Goal: Task Accomplishment & Management: Manage account settings

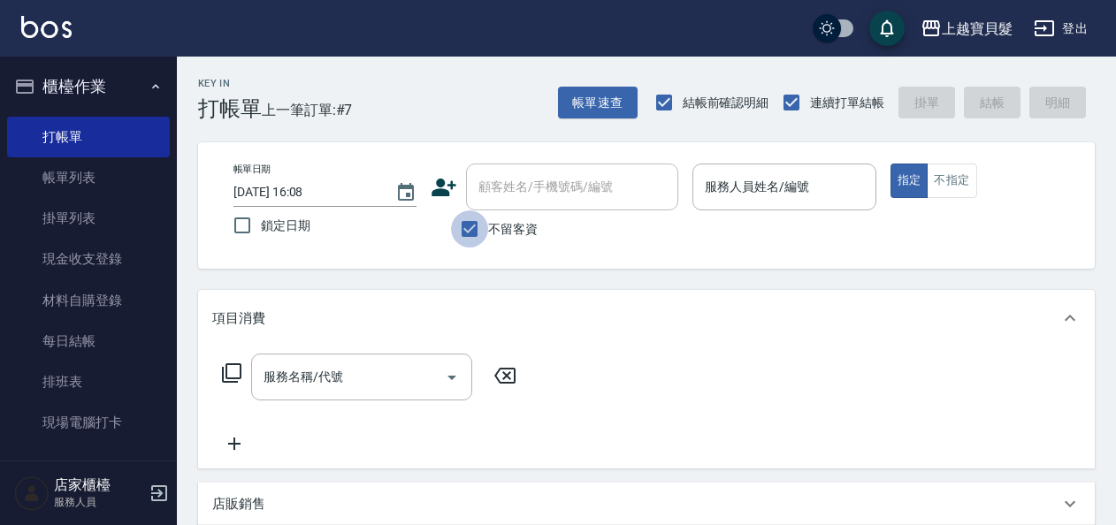
click at [469, 230] on input "不留客資" at bounding box center [469, 228] width 37 height 37
checkbox input "false"
click at [520, 192] on input "顧客姓名/手機號碼/編號" at bounding box center [559, 186] width 170 height 31
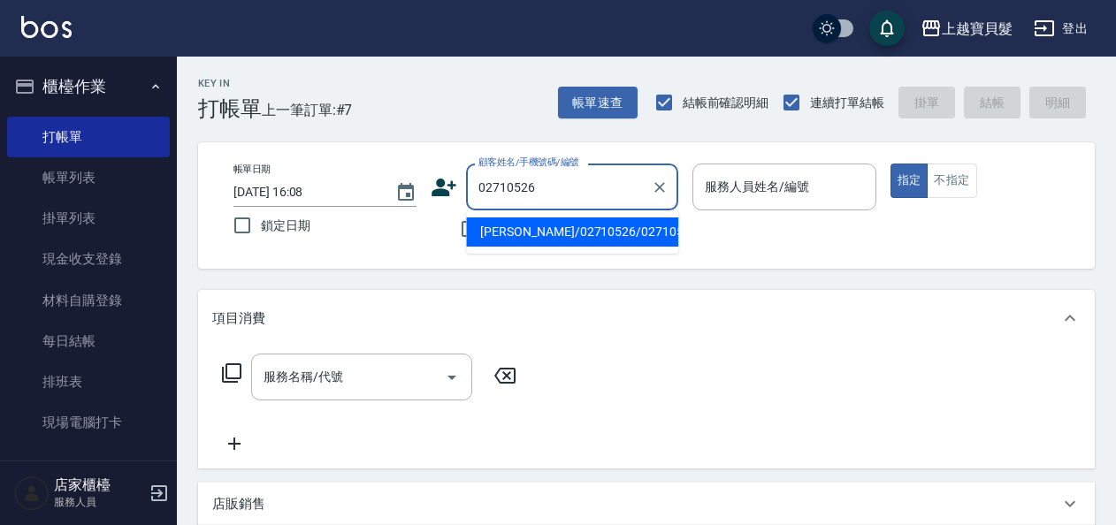
type input "[PERSON_NAME]/02710526/02710526"
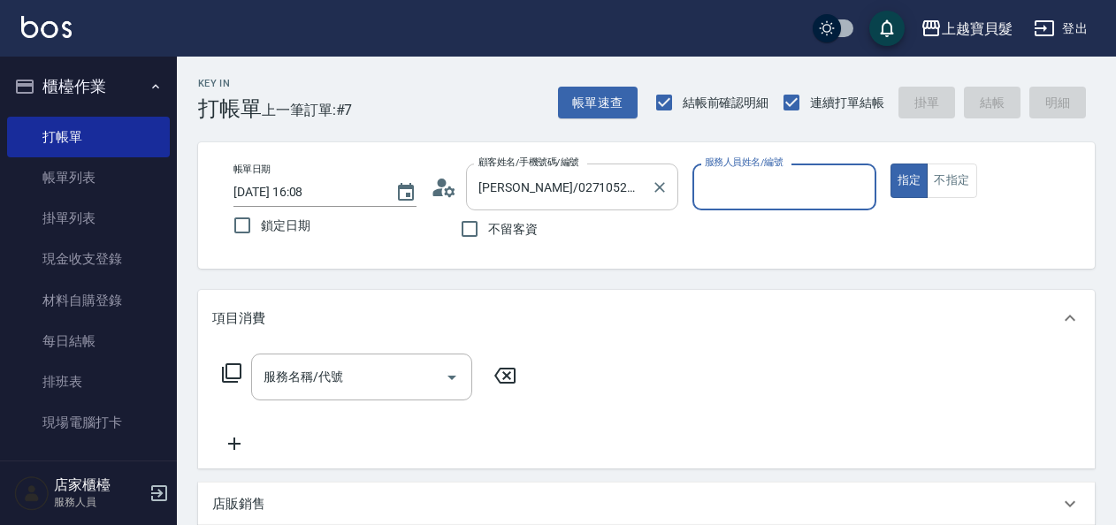
type input "Ponny-11"
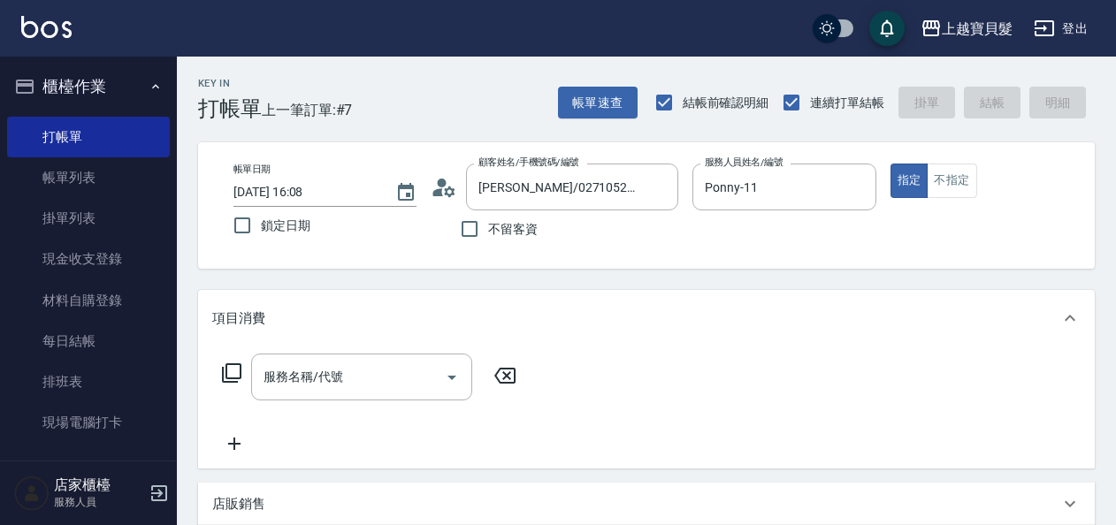
click at [236, 370] on icon at bounding box center [231, 372] width 21 height 21
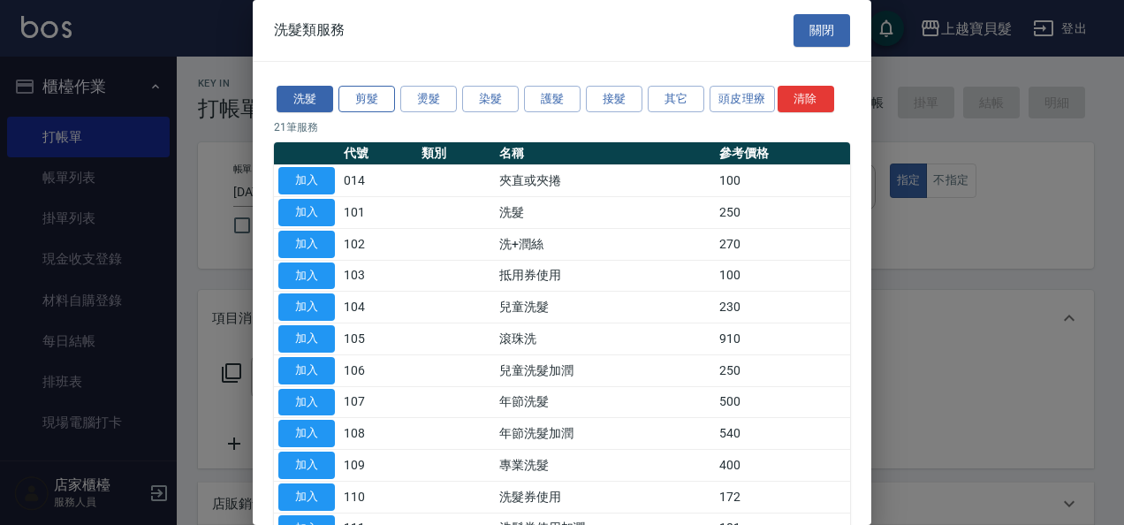
click at [368, 94] on button "剪髮" at bounding box center [367, 99] width 57 height 27
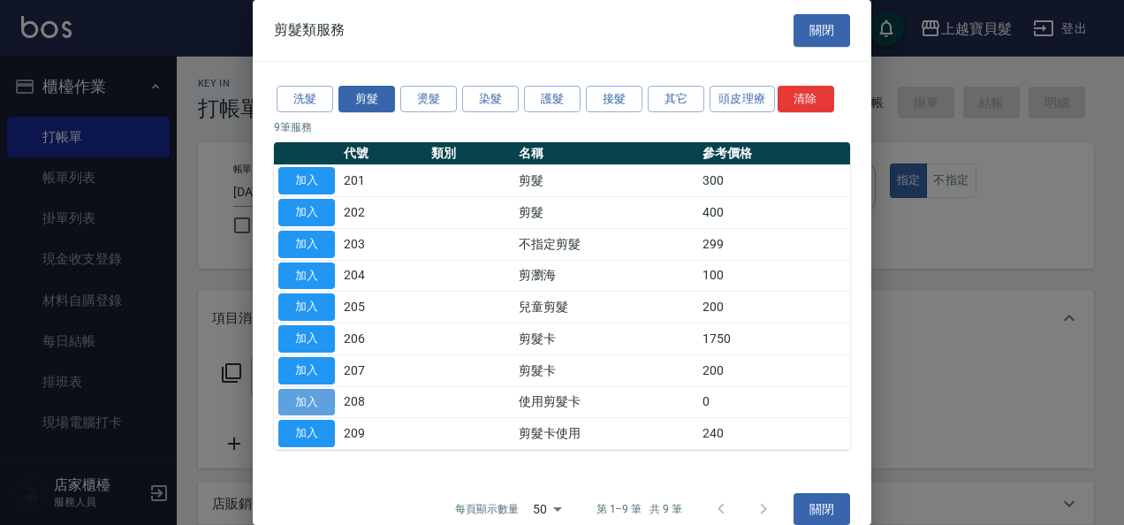
click at [324, 402] on button "加入" at bounding box center [306, 402] width 57 height 27
type input "使用剪髮卡(208)"
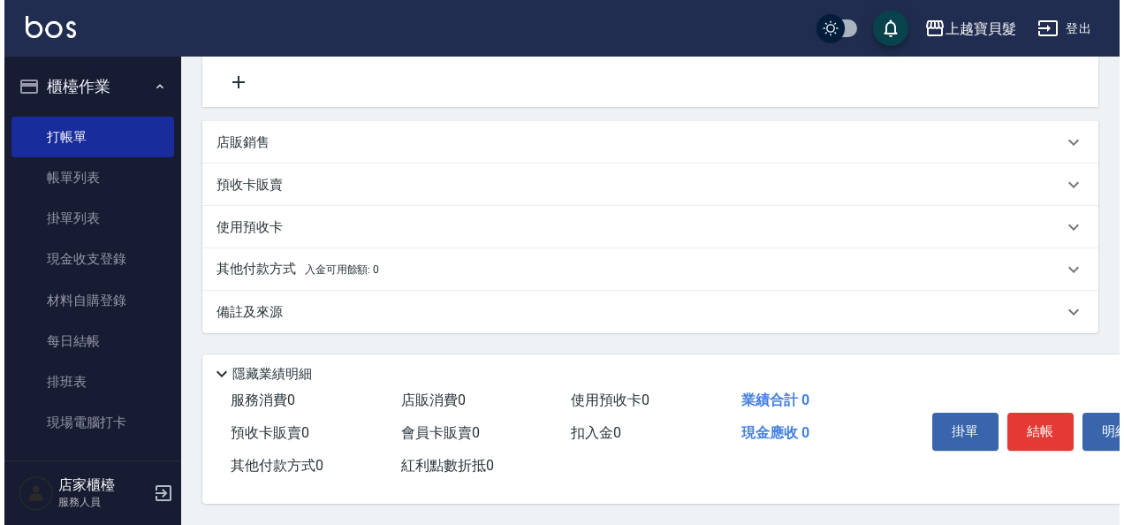
scroll to position [369, 0]
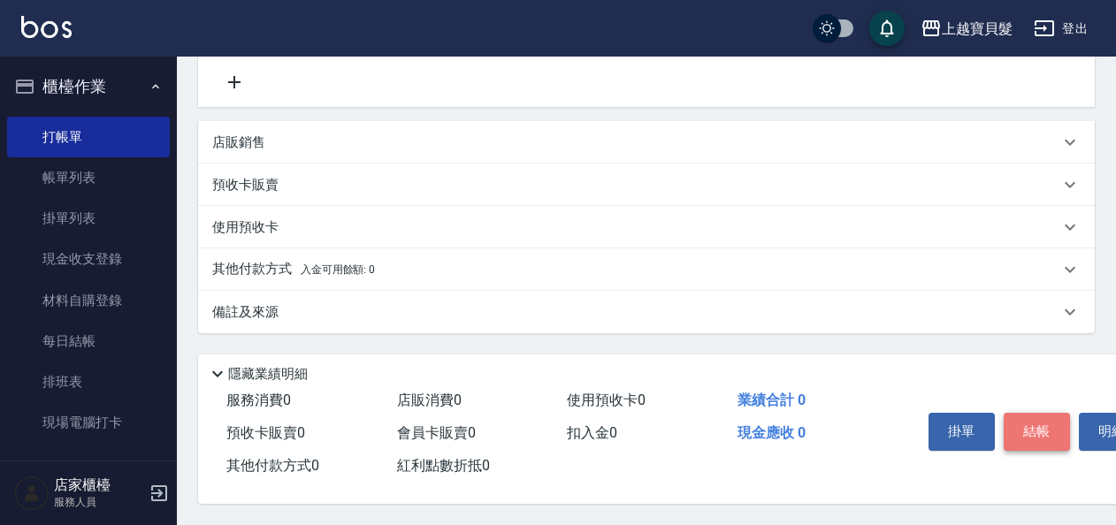
click at [1045, 418] on button "結帳" at bounding box center [1036, 431] width 66 height 37
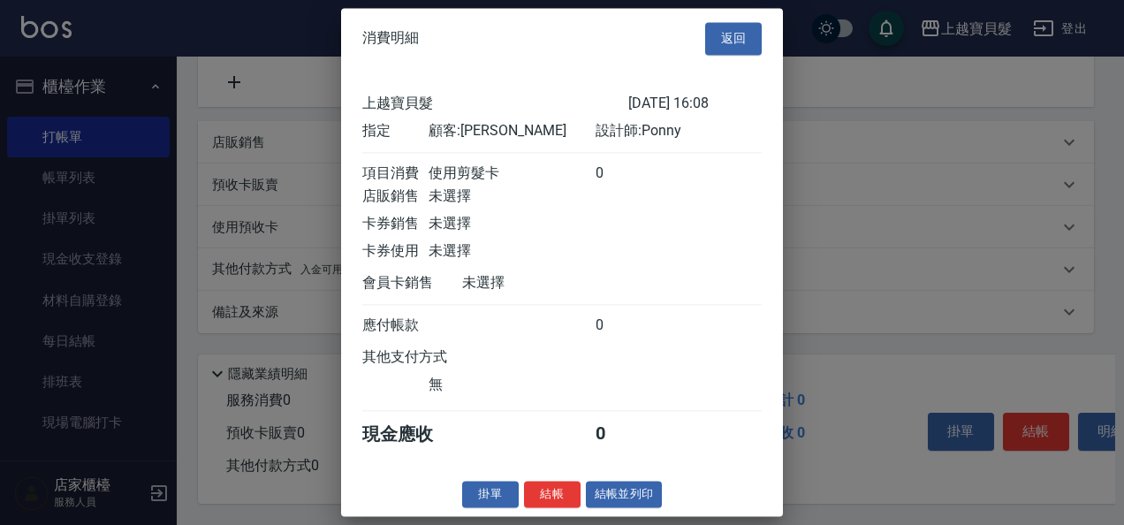
scroll to position [4, 0]
click at [629, 499] on button "結帳並列印" at bounding box center [624, 494] width 77 height 27
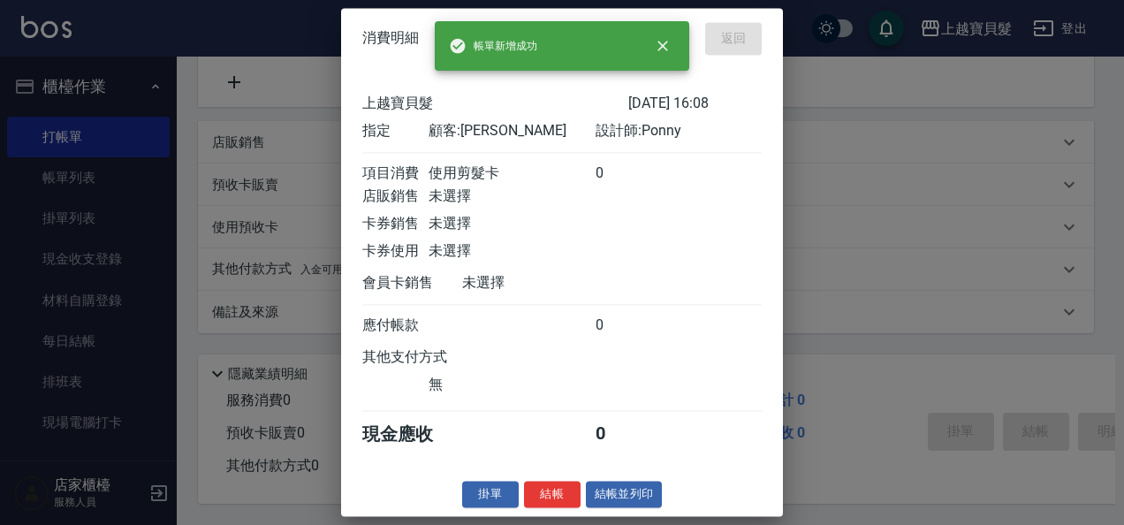
type input "[DATE] 17:46"
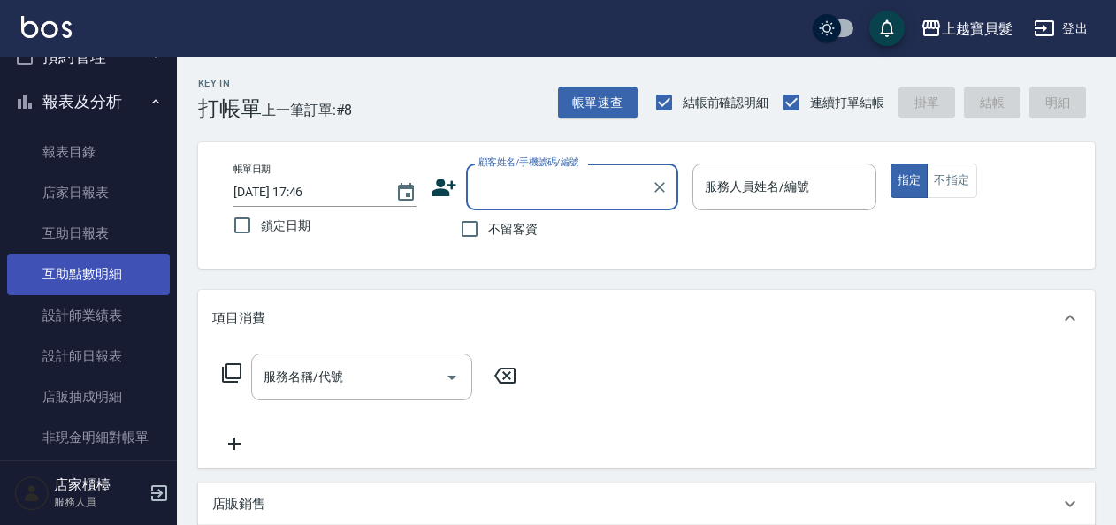
scroll to position [442, 0]
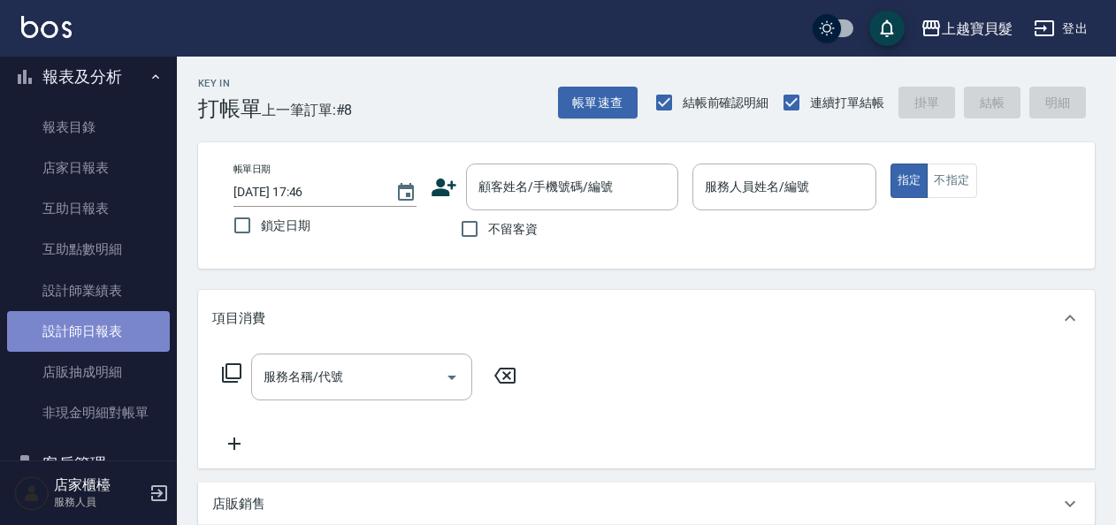
click at [92, 318] on link "設計師日報表" at bounding box center [88, 331] width 163 height 41
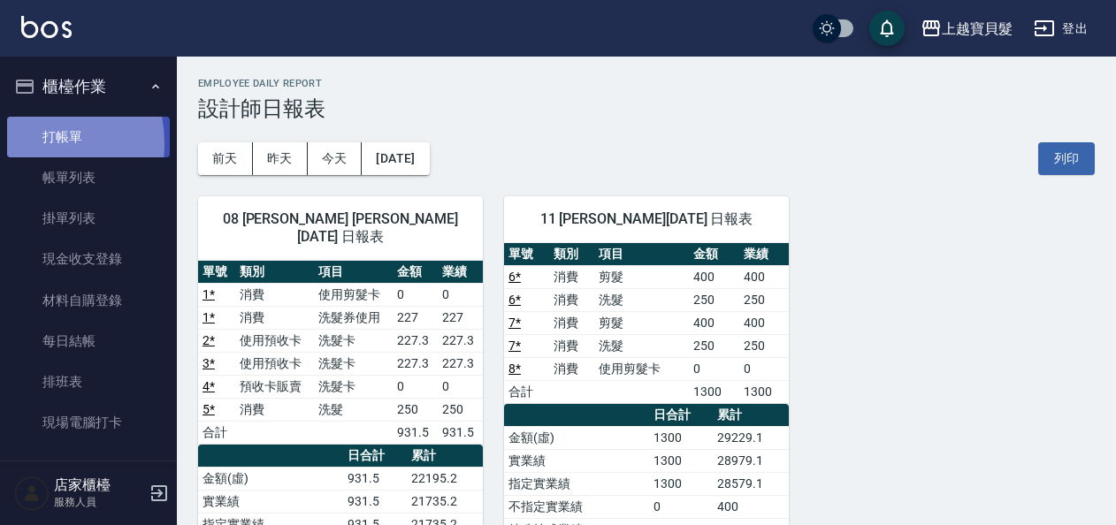
click at [20, 143] on link "打帳單" at bounding box center [88, 137] width 163 height 41
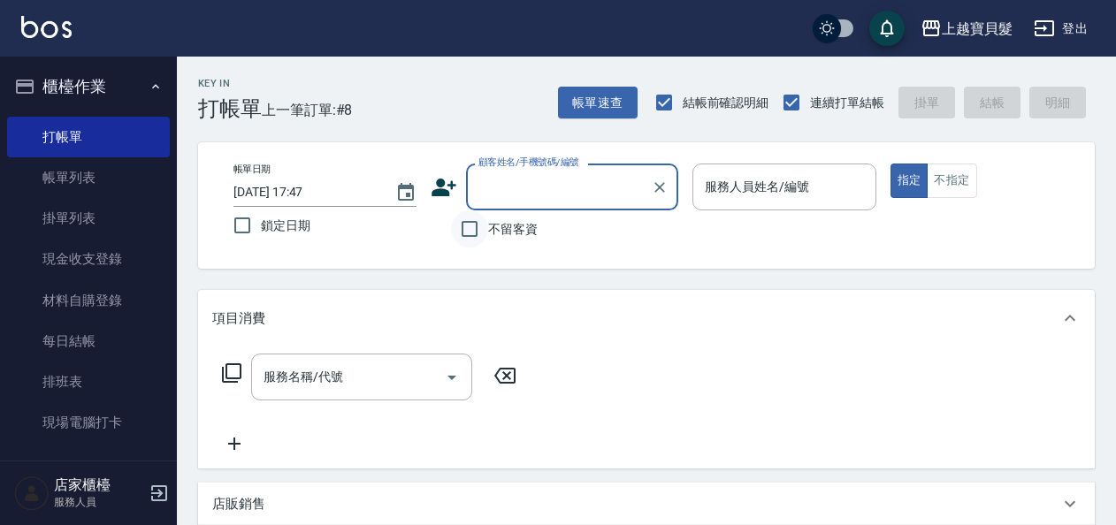
drag, startPoint x: 469, startPoint y: 236, endPoint x: 785, endPoint y: 170, distance: 323.3
click at [475, 236] on input "不留客資" at bounding box center [469, 228] width 37 height 37
checkbox input "true"
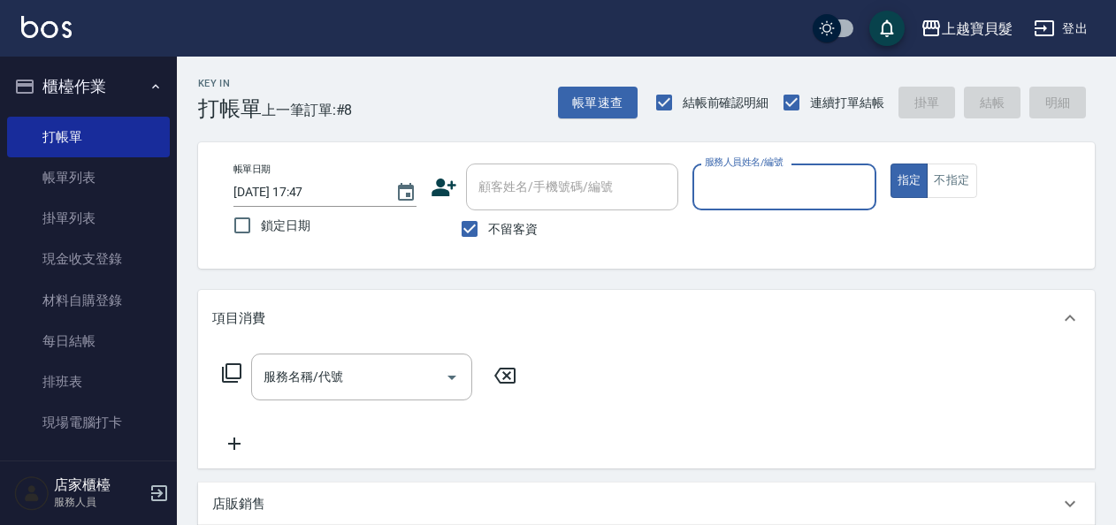
click at [788, 187] on input "服務人員姓名/編號" at bounding box center [783, 186] width 167 height 31
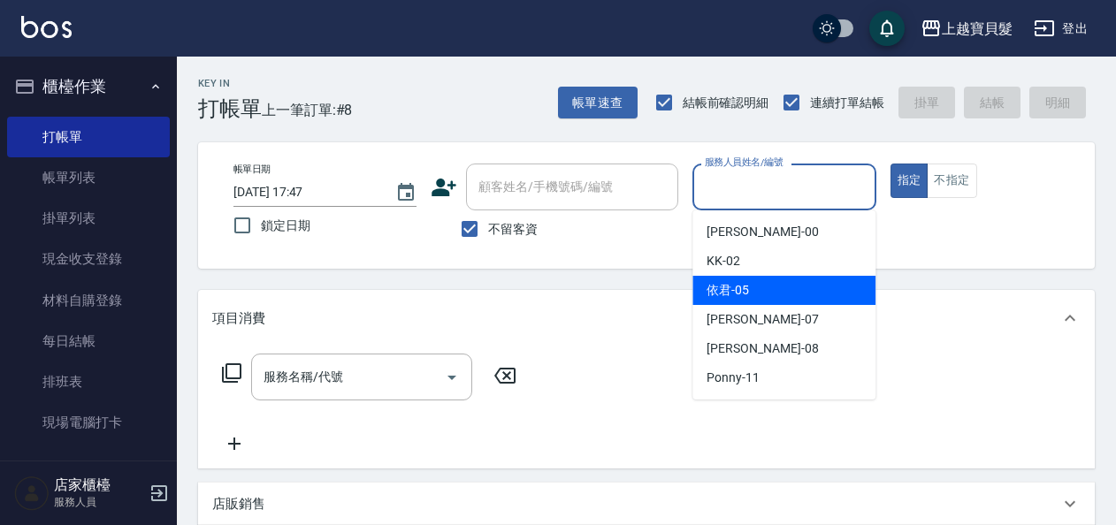
click at [819, 304] on div "依君 -05" at bounding box center [783, 290] width 183 height 29
type input "依君-05"
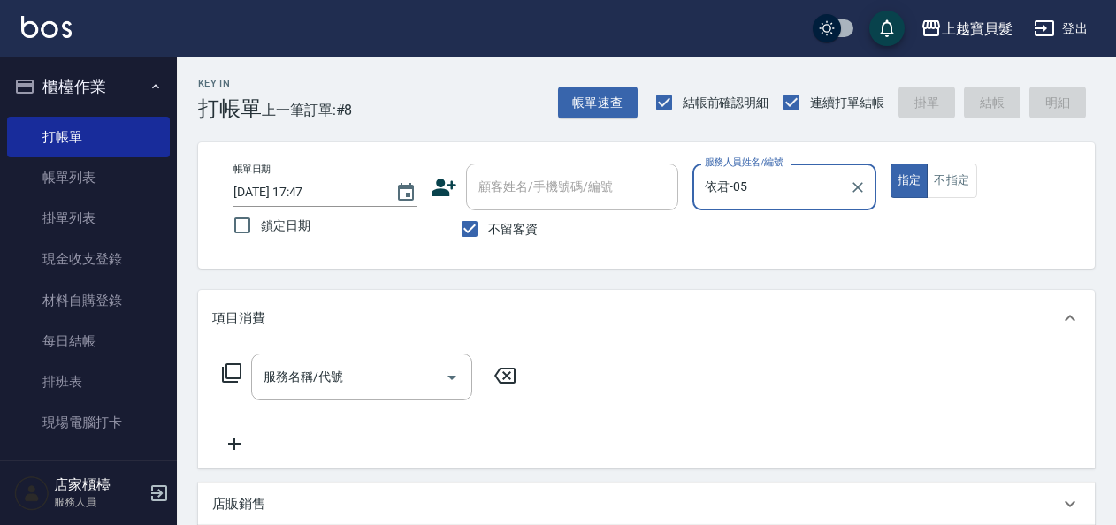
click at [998, 179] on div "指定 不指定" at bounding box center [981, 181] width 183 height 34
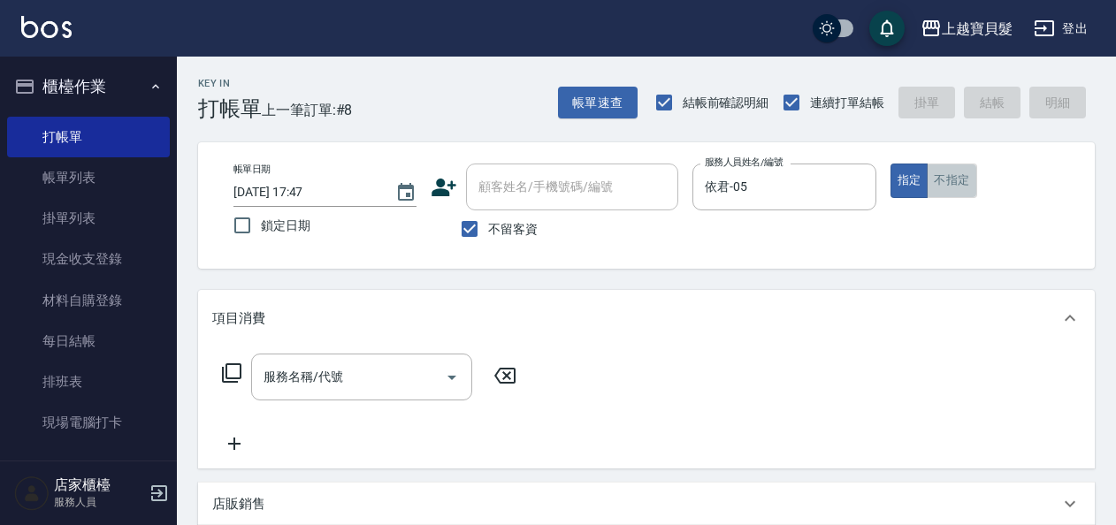
click at [944, 184] on button "不指定" at bounding box center [951, 181] width 50 height 34
click at [399, 382] on input "服務名稱/代號" at bounding box center [348, 377] width 179 height 31
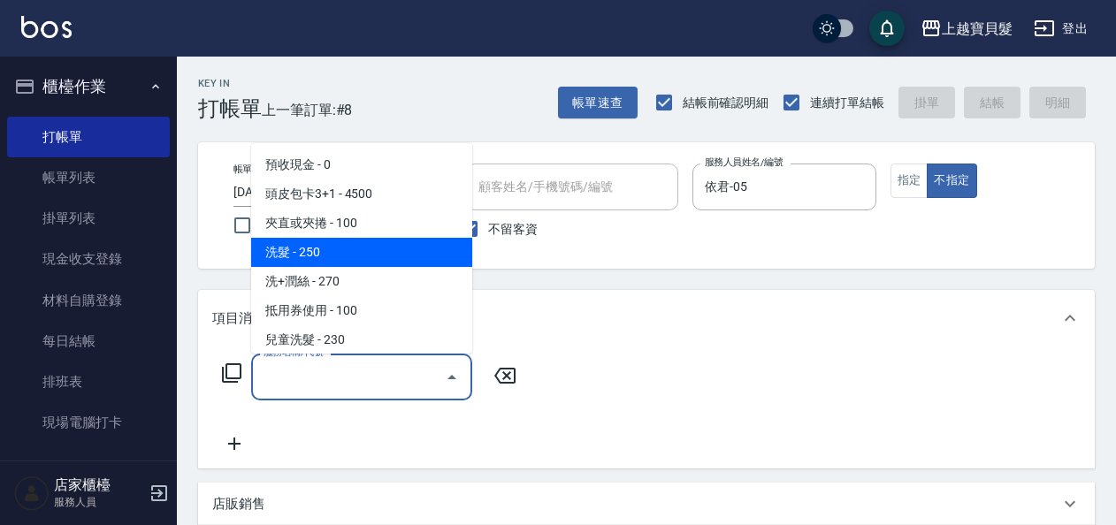
click at [368, 255] on span "洗髮 - 250" at bounding box center [361, 252] width 221 height 29
type input "洗髮(101)"
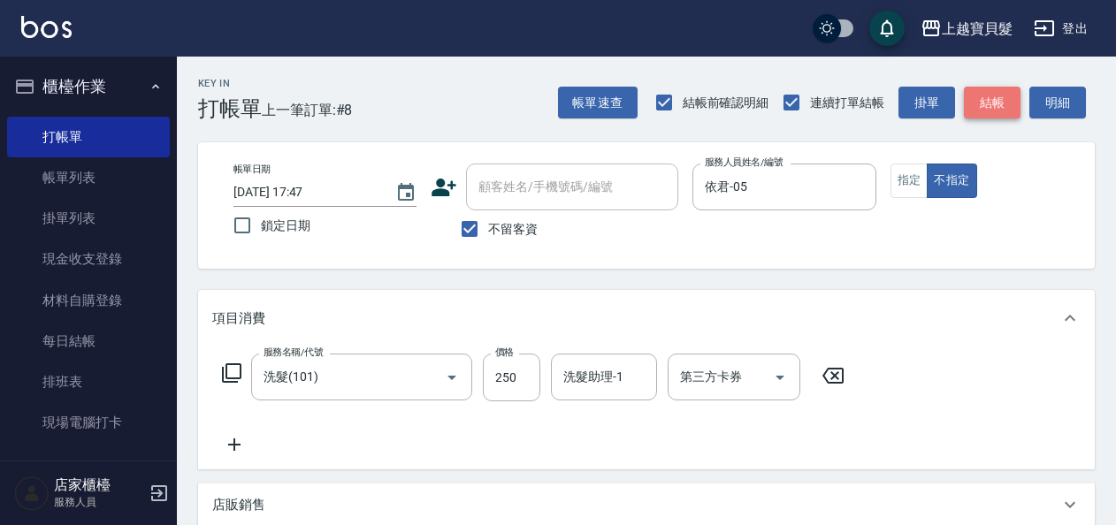
click at [991, 101] on button "結帳" at bounding box center [992, 103] width 57 height 33
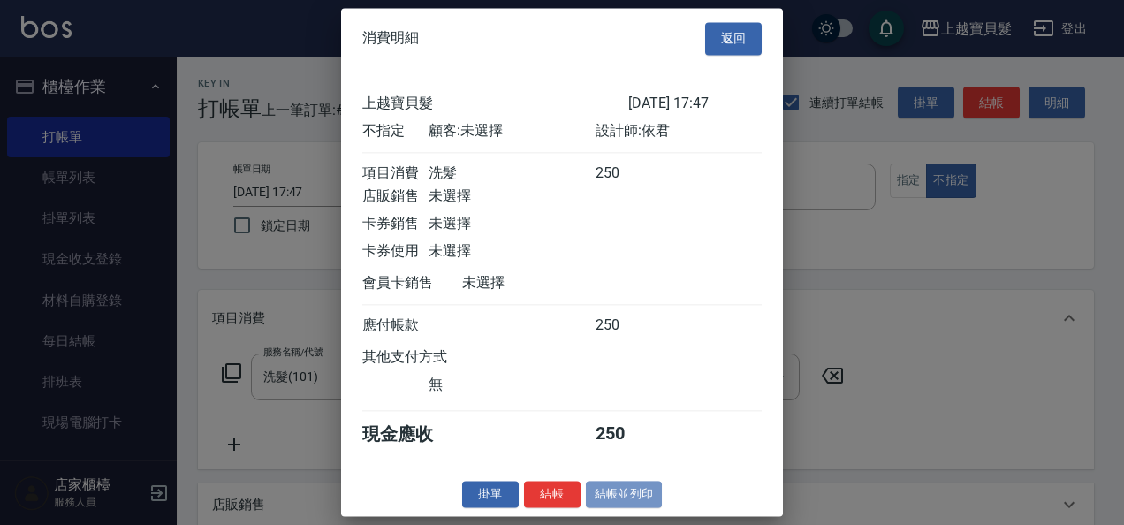
drag, startPoint x: 647, startPoint y: 514, endPoint x: 586, endPoint y: 517, distance: 61.1
click at [645, 508] on button "結帳並列印" at bounding box center [624, 494] width 77 height 27
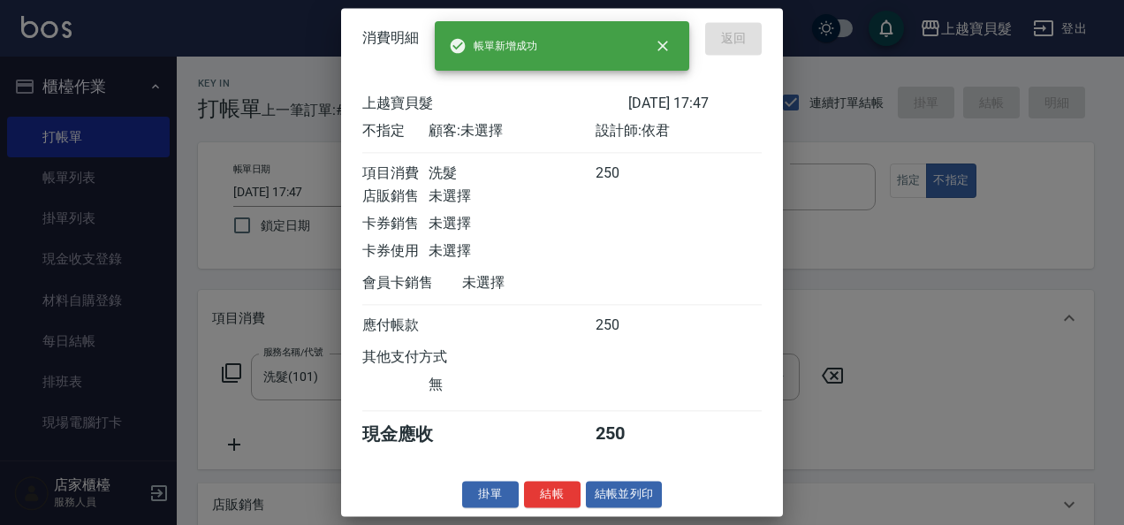
type input "[DATE] 18:09"
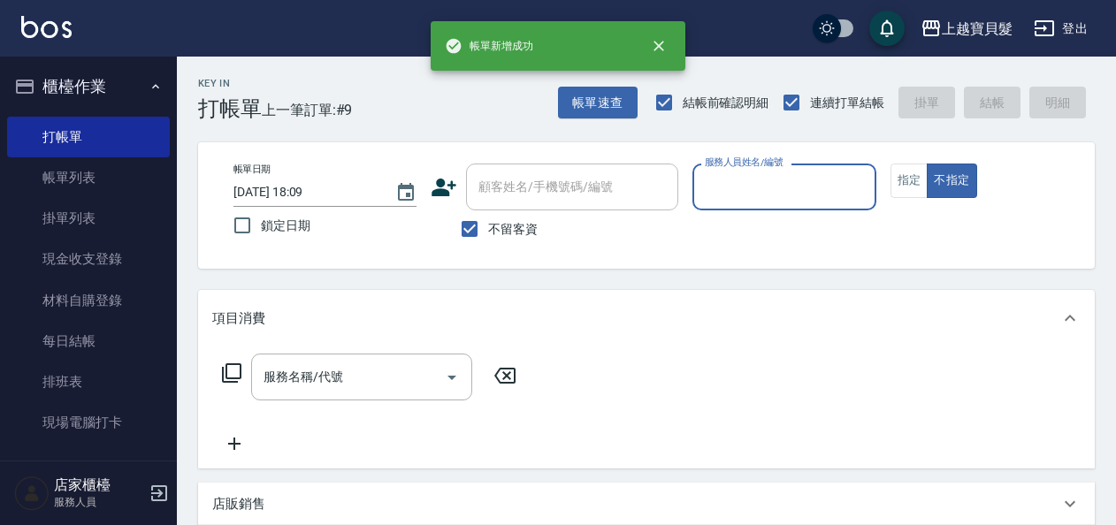
click at [780, 173] on input "服務人員姓名/編號" at bounding box center [783, 186] width 167 height 31
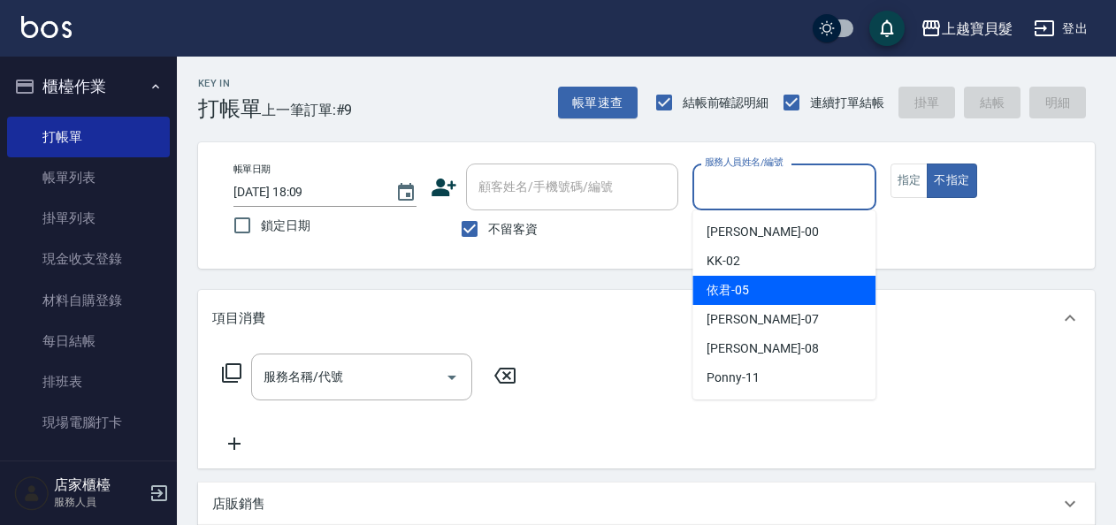
drag, startPoint x: 766, startPoint y: 283, endPoint x: 839, endPoint y: 202, distance: 108.3
click at [769, 277] on div "依君 -05" at bounding box center [783, 290] width 183 height 29
type input "依君-05"
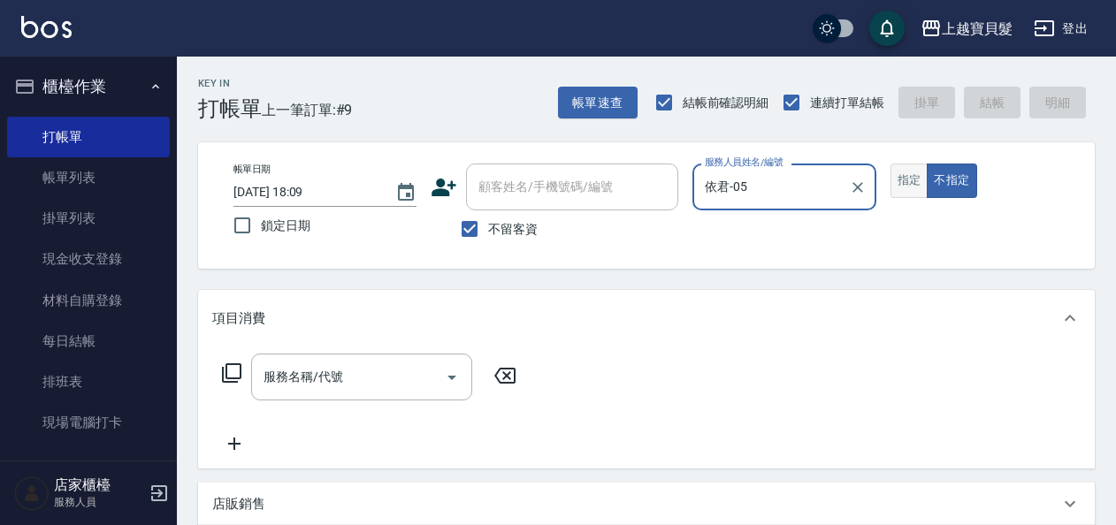
click at [892, 179] on button "指定" at bounding box center [909, 181] width 38 height 34
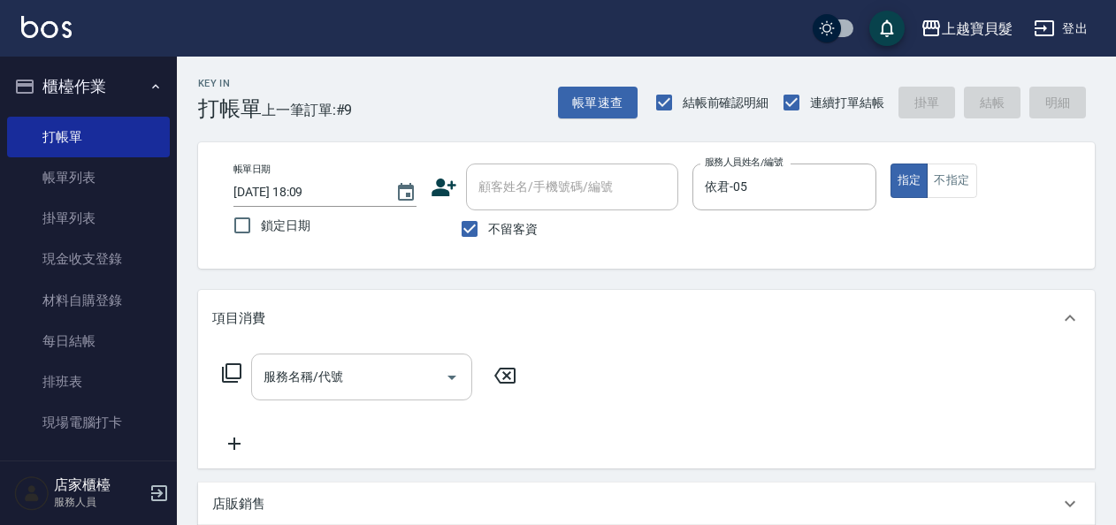
click at [339, 373] on input "服務名稱/代號" at bounding box center [348, 377] width 179 height 31
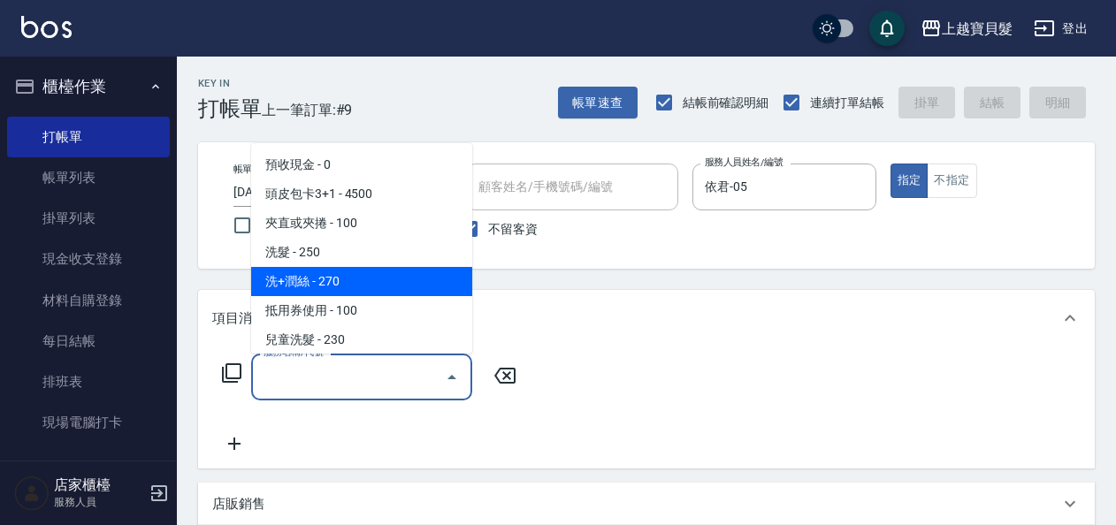
click at [373, 278] on span "洗+潤絲 - 270" at bounding box center [361, 281] width 221 height 29
type input "洗+潤絲(102)"
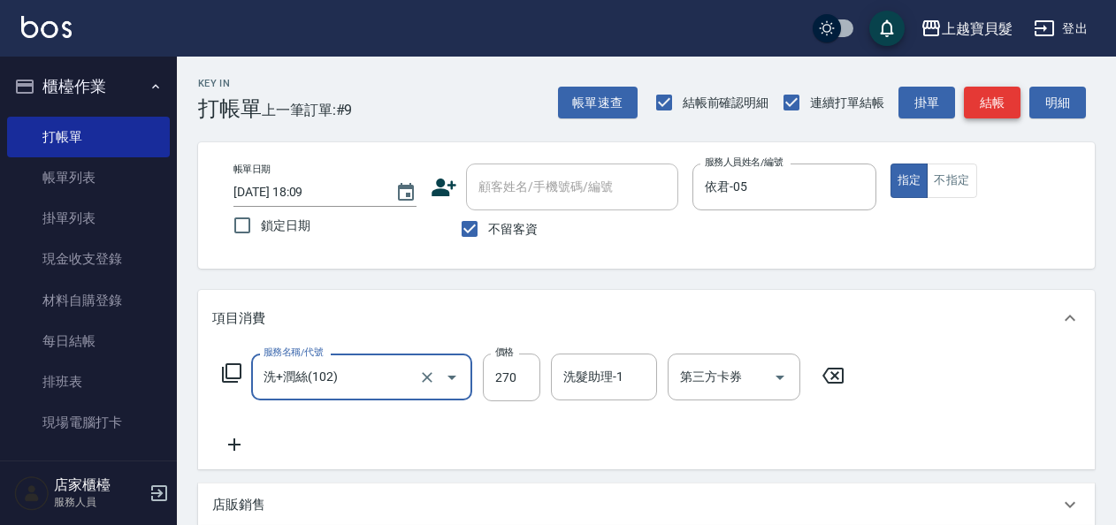
click at [994, 104] on button "結帳" at bounding box center [992, 103] width 57 height 33
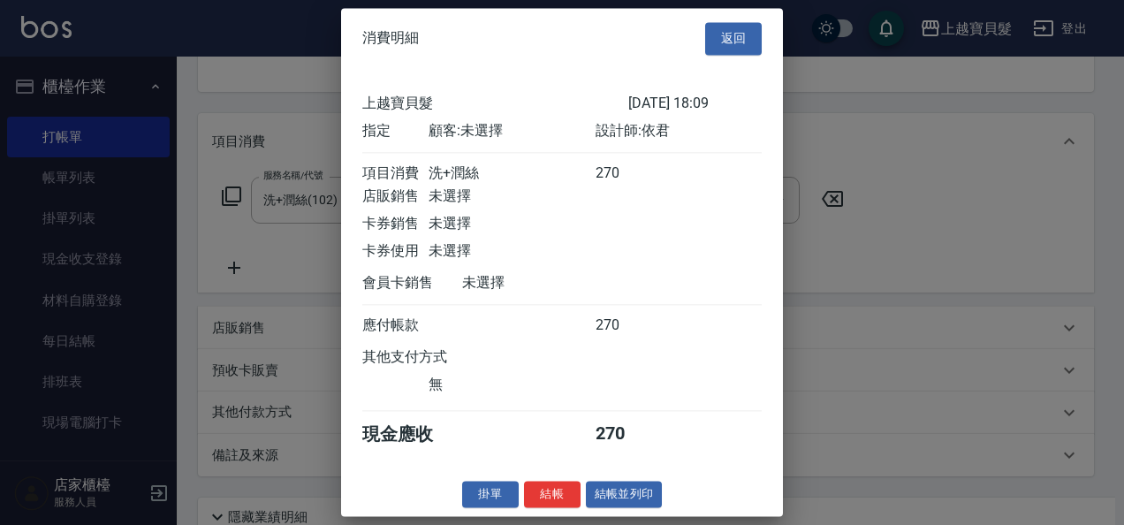
scroll to position [4, 0]
click at [594, 508] on button "結帳並列印" at bounding box center [624, 494] width 77 height 27
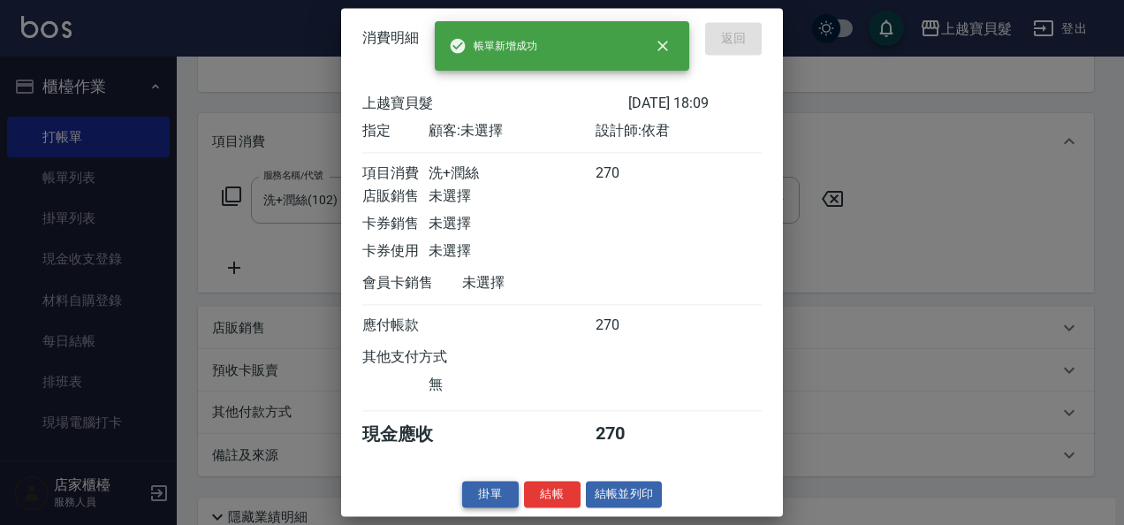
type input "[DATE] 18:10"
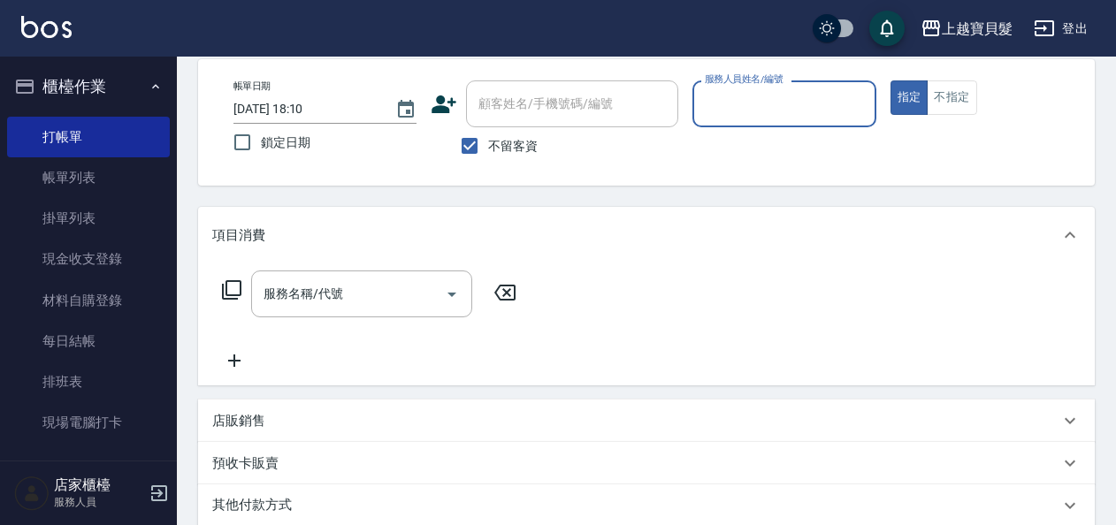
scroll to position [0, 0]
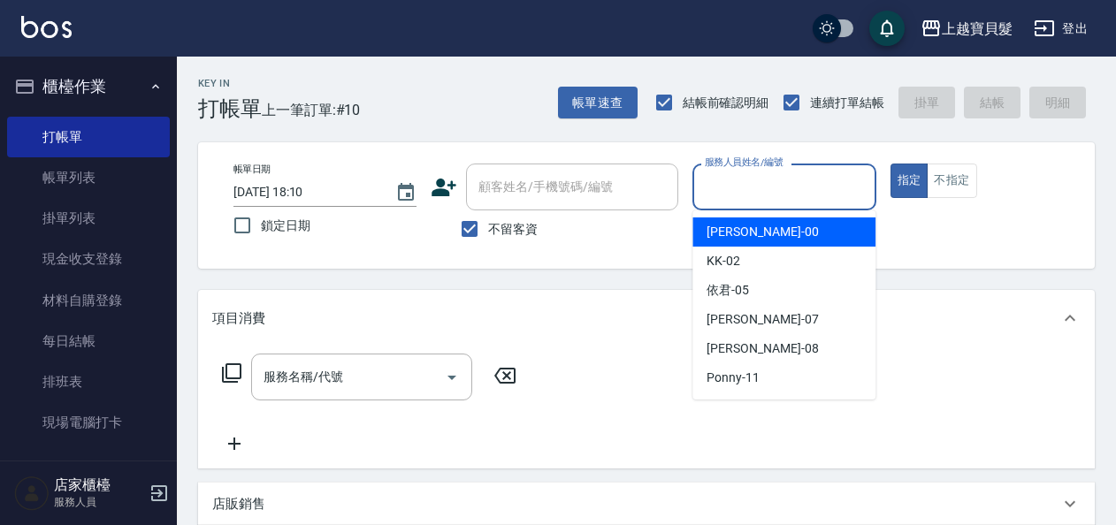
click at [746, 184] on input "服務人員姓名/編號" at bounding box center [783, 186] width 167 height 31
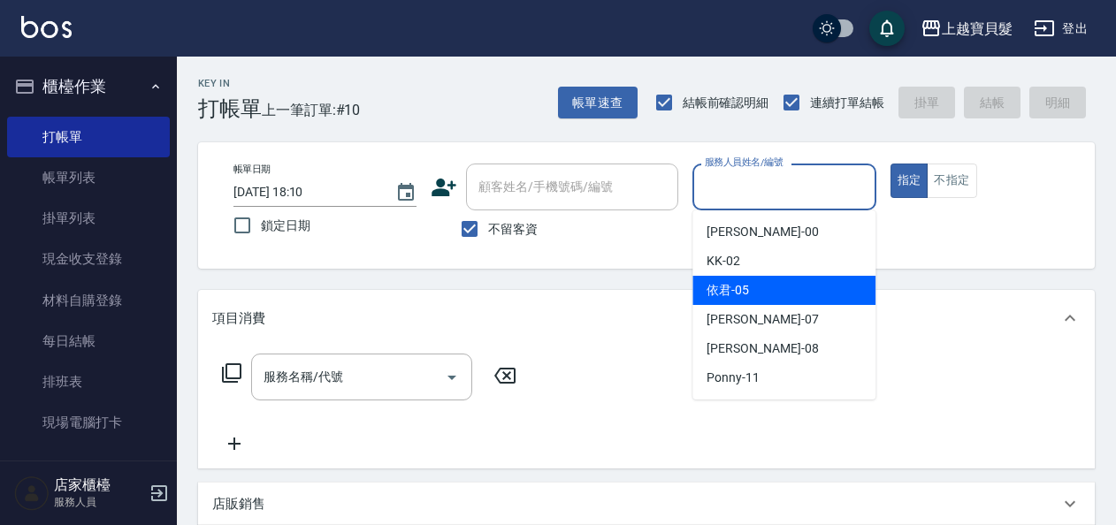
click at [748, 287] on span "依君 -05" at bounding box center [727, 290] width 42 height 19
type input "依君-05"
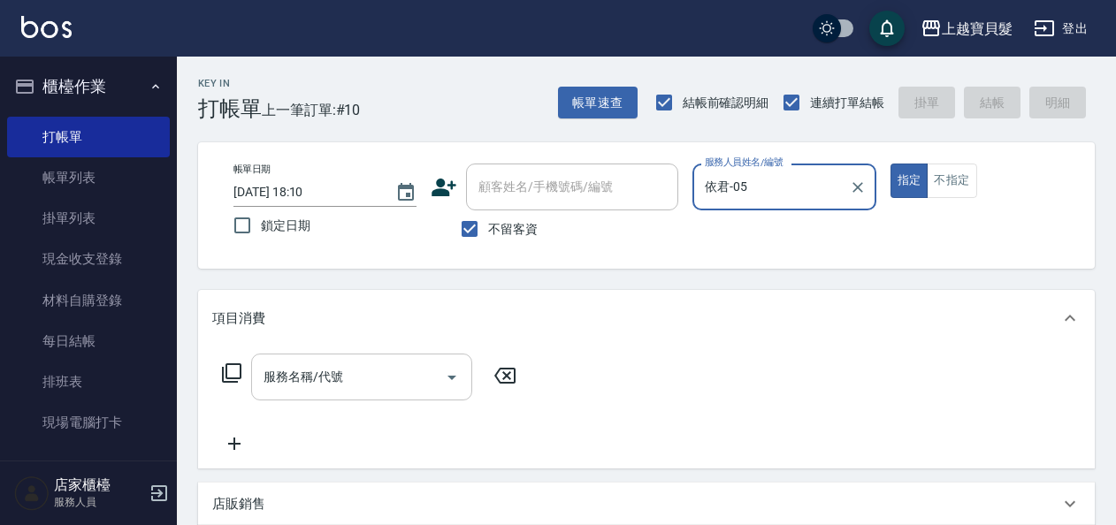
click at [343, 377] on input "服務名稱/代號" at bounding box center [348, 377] width 179 height 31
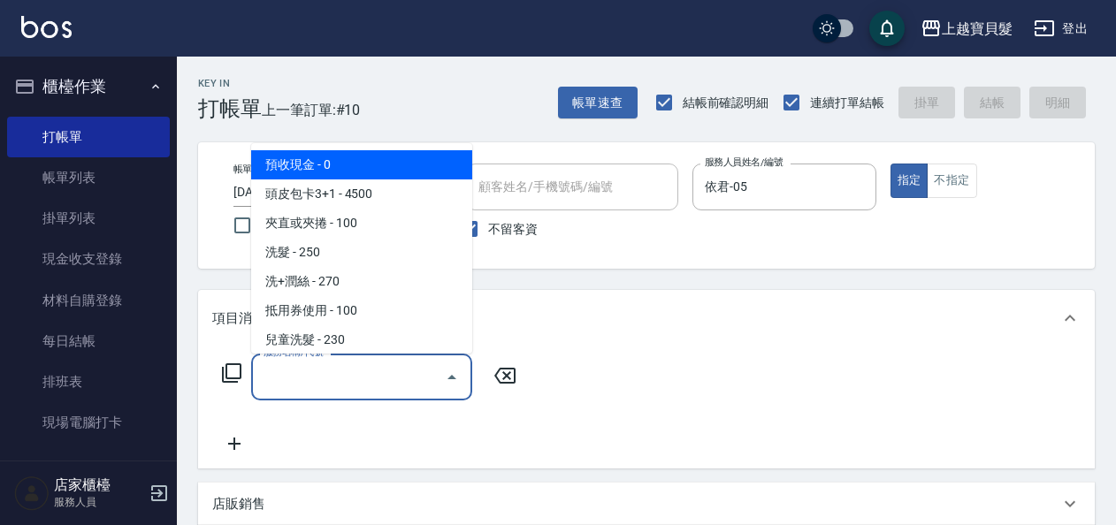
click at [184, 373] on div "Key In 打帳單 上一筆訂單:#10 帳單速查 結帳前確認明細 連續打單結帳 掛單 結帳 明細 帳單日期 [DATE] 18:10 鎖定日期 顧客姓名/手…" at bounding box center [646, 451] width 939 height 788
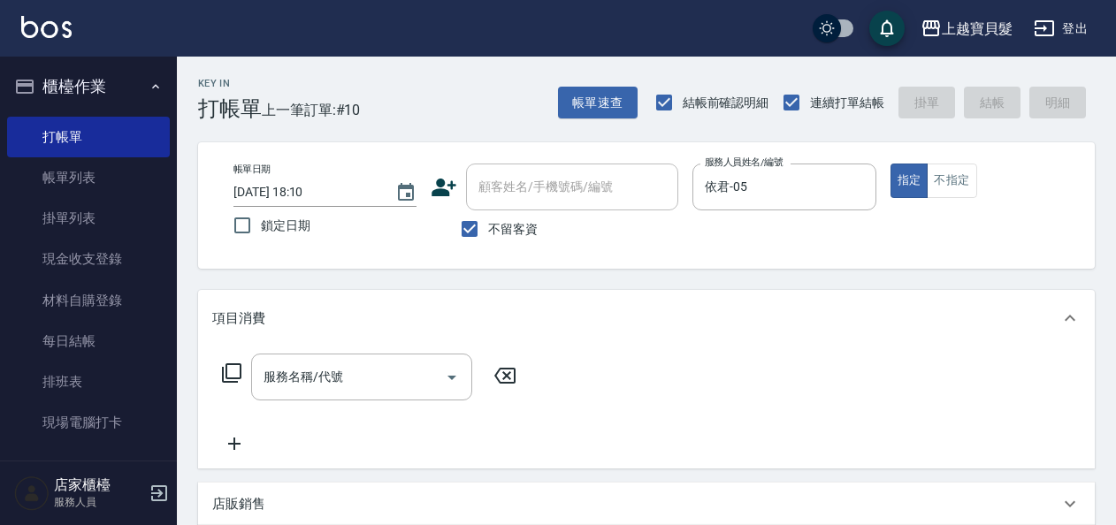
click at [230, 377] on icon at bounding box center [231, 372] width 21 height 21
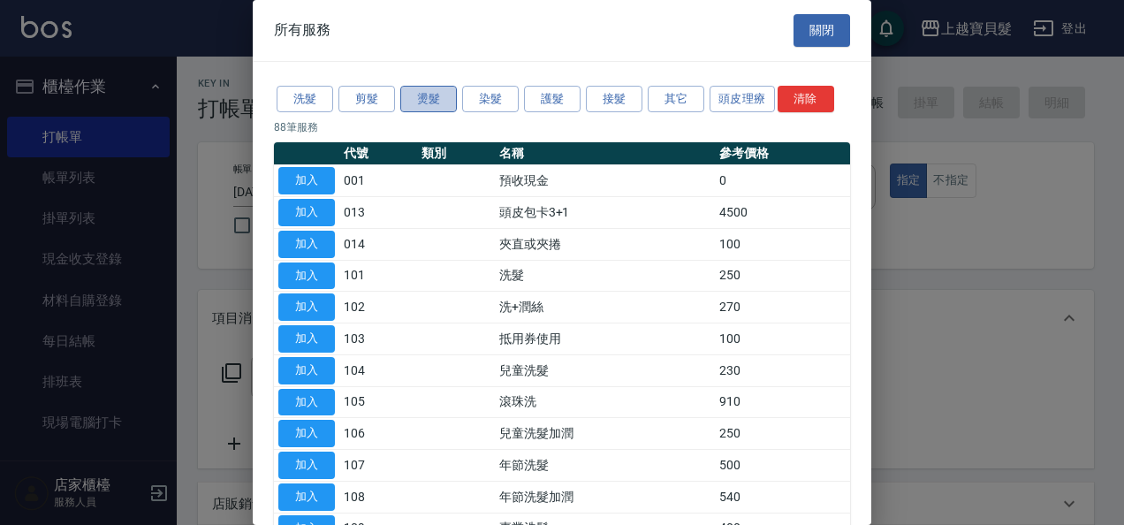
click at [447, 90] on button "燙髮" at bounding box center [428, 99] width 57 height 27
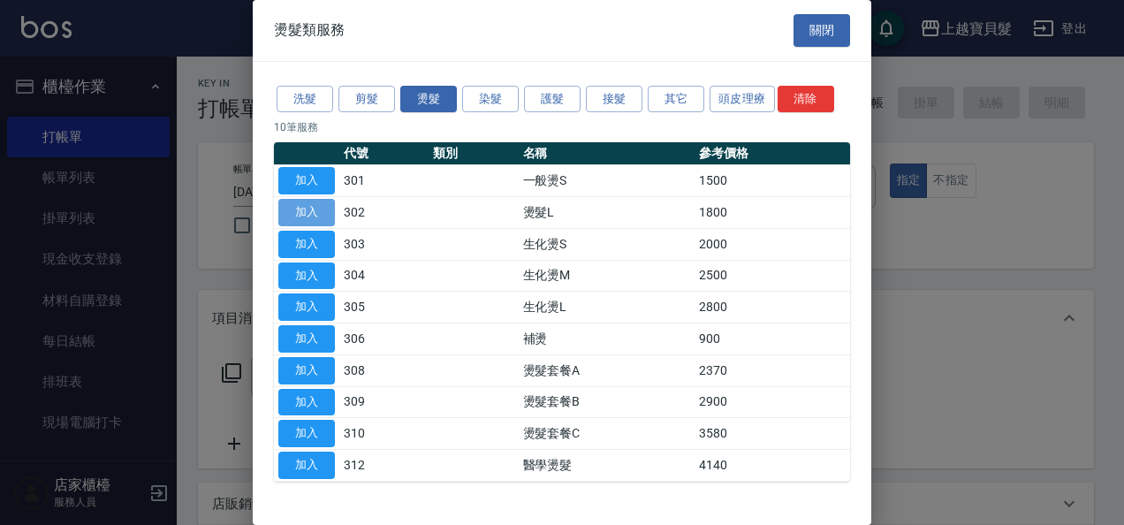
click at [309, 202] on button "加入" at bounding box center [306, 212] width 57 height 27
type input "燙髮L(302)"
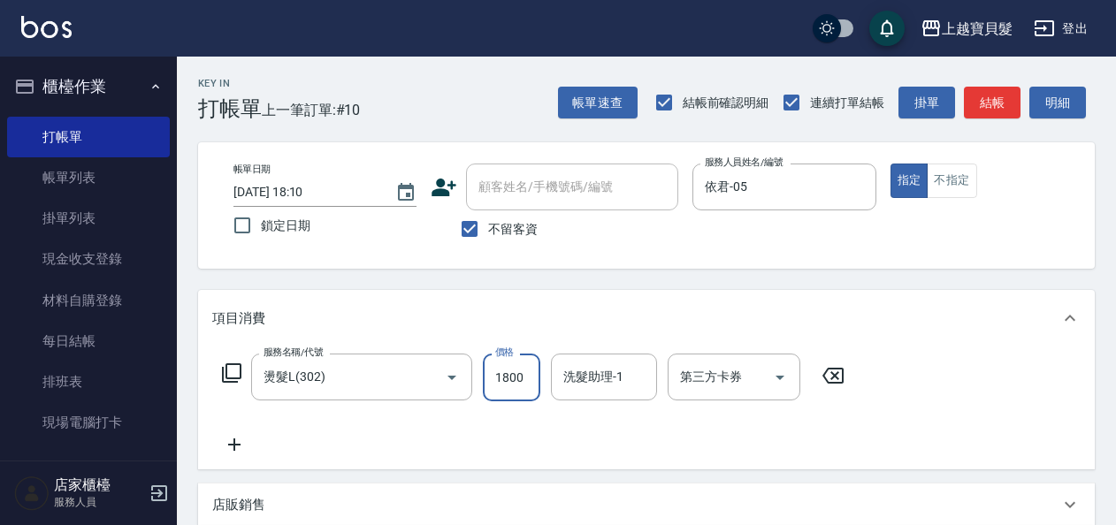
click at [512, 381] on input "1800" at bounding box center [511, 378] width 57 height 48
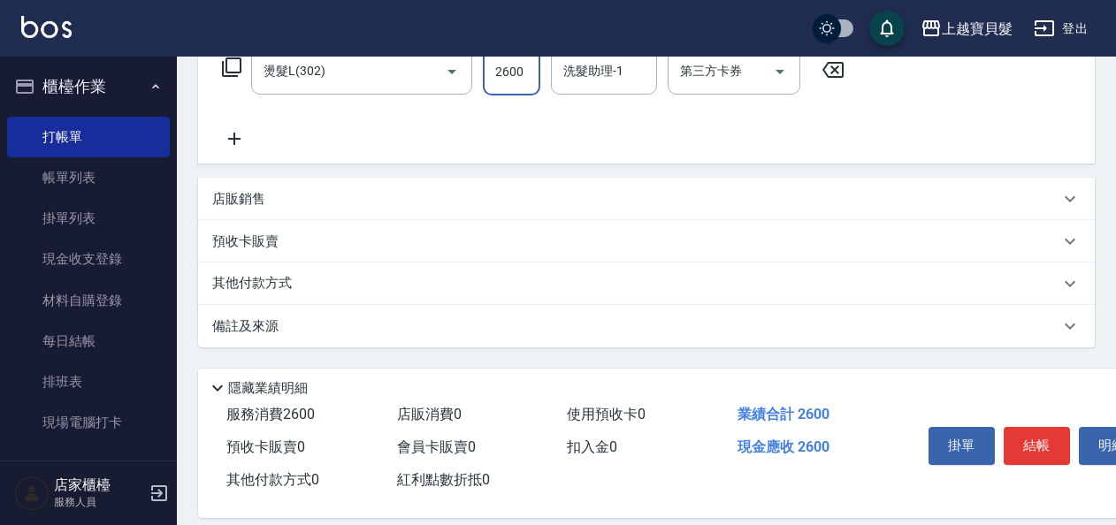
scroll to position [326, 0]
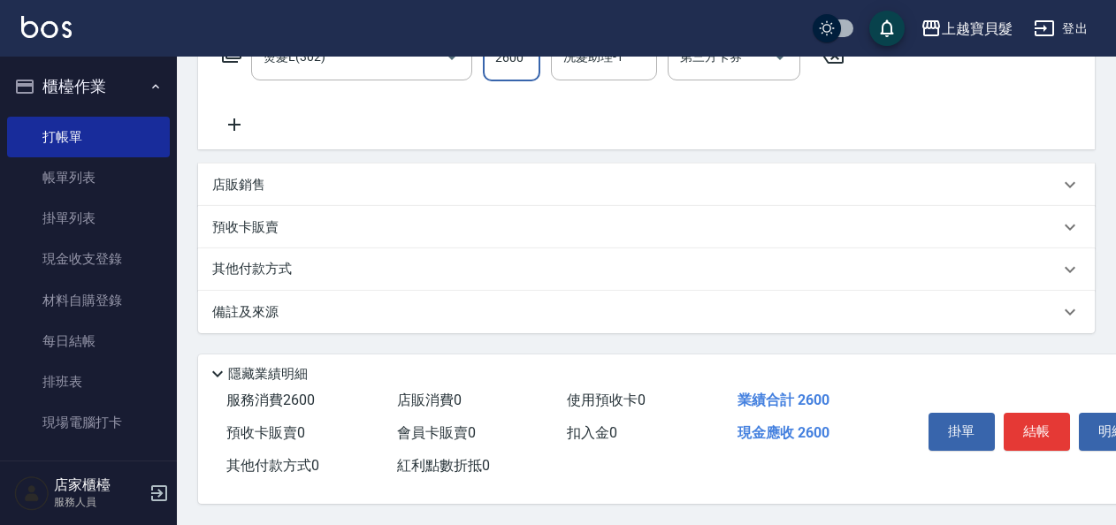
type input "2600"
click at [219, 251] on div "其他付款方式" at bounding box center [646, 269] width 896 height 42
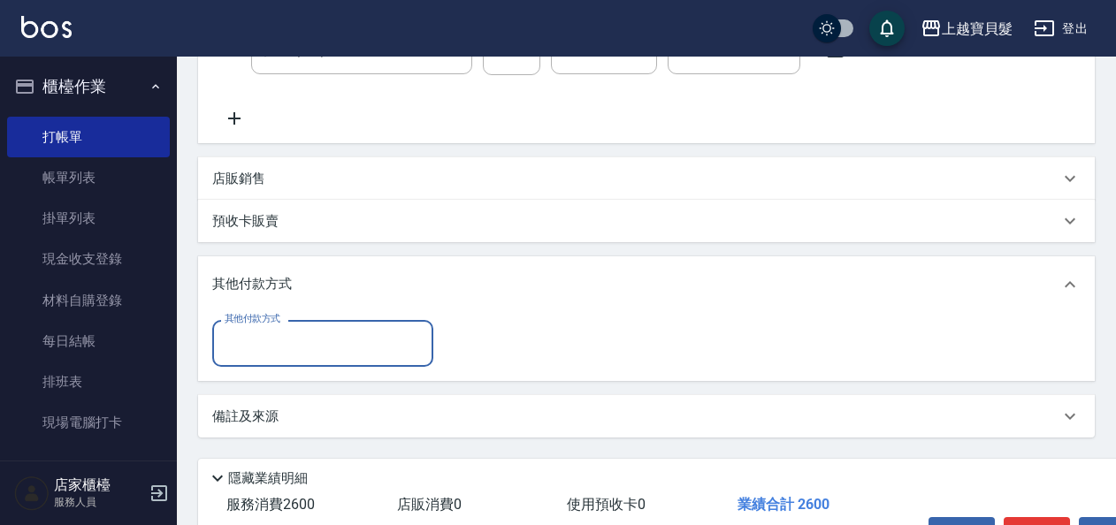
scroll to position [0, 0]
click at [239, 343] on input "其他付款方式" at bounding box center [322, 343] width 205 height 31
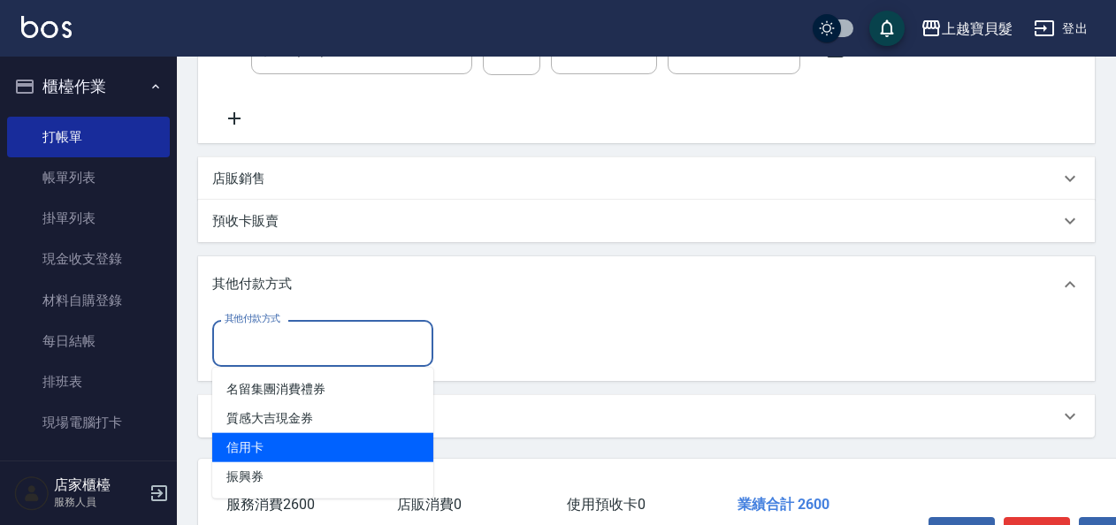
click at [264, 455] on span "信用卡" at bounding box center [322, 447] width 221 height 29
type input "信用卡"
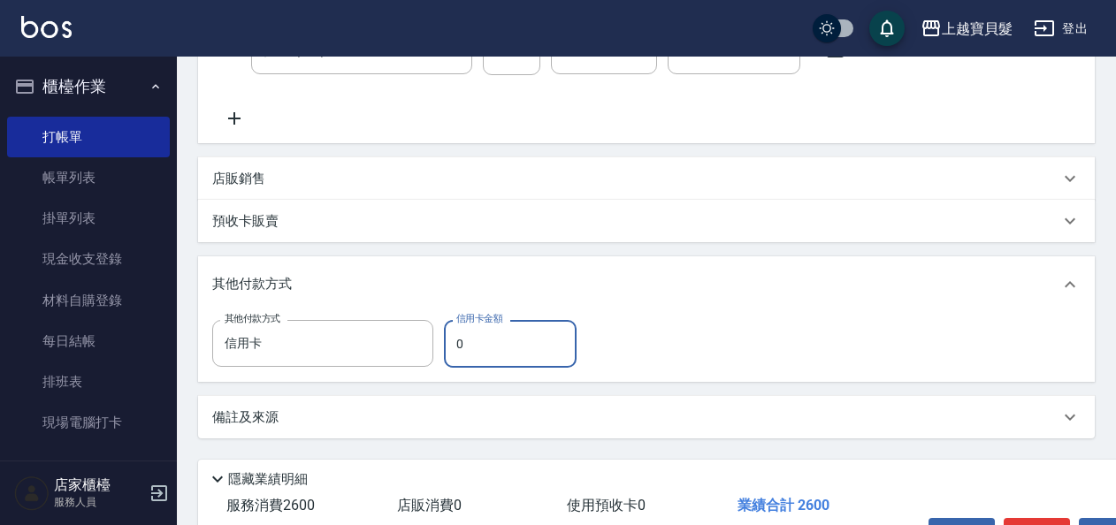
drag, startPoint x: 461, startPoint y: 339, endPoint x: 447, endPoint y: 344, distance: 14.8
click at [447, 344] on input "0" at bounding box center [510, 344] width 133 height 48
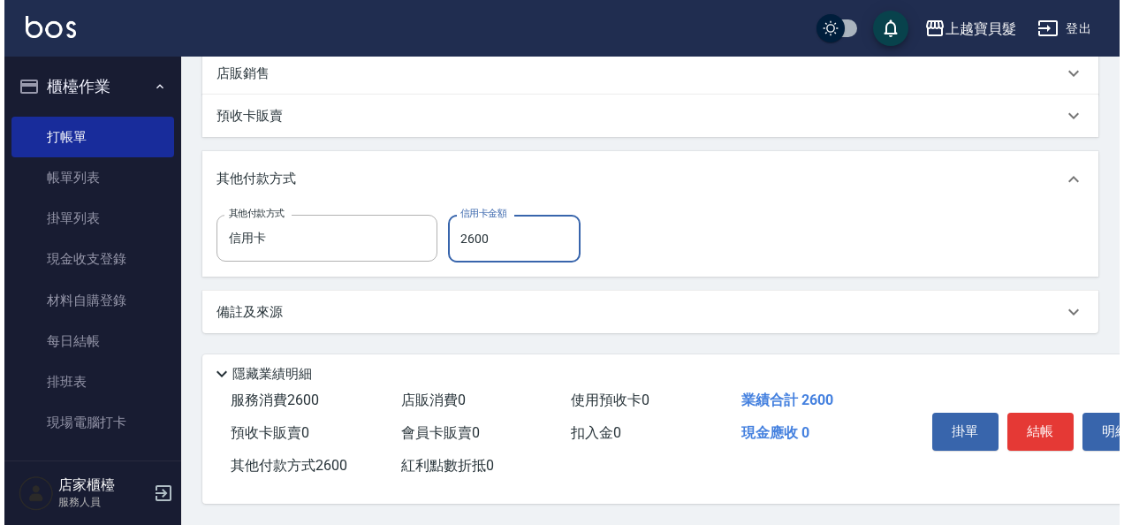
scroll to position [438, 0]
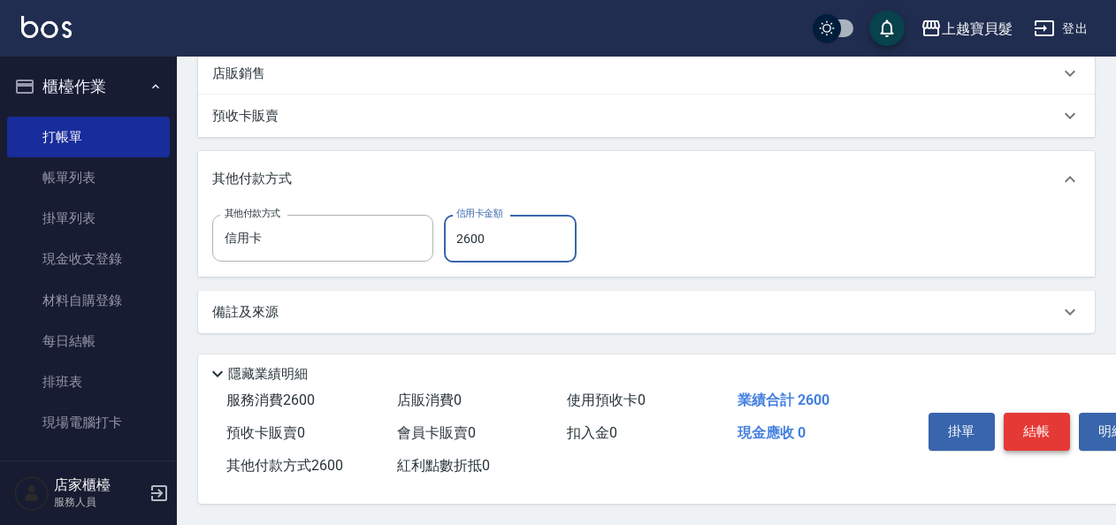
type input "2600"
click at [1038, 431] on button "結帳" at bounding box center [1036, 431] width 66 height 37
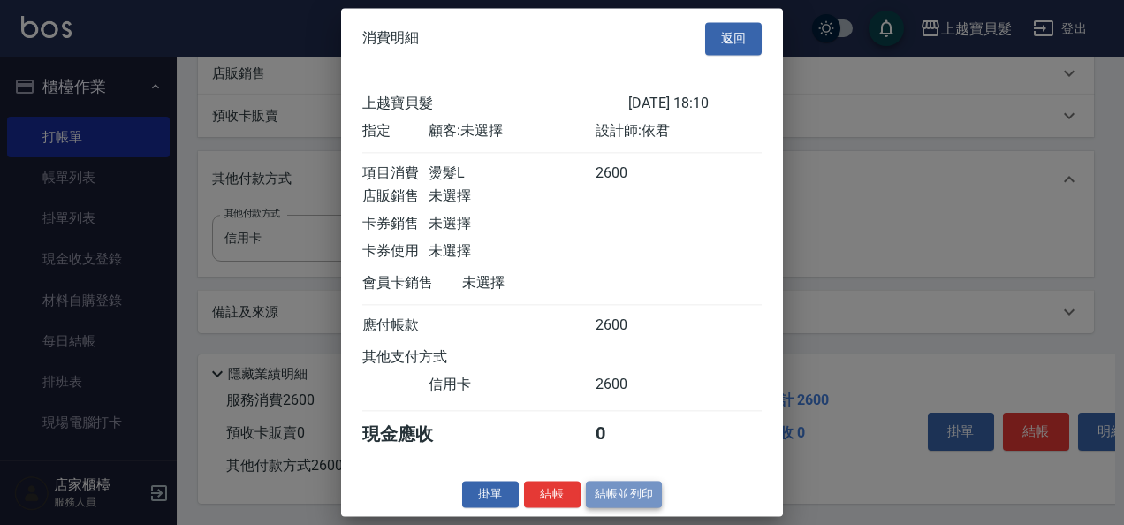
click at [623, 504] on button "結帳並列印" at bounding box center [624, 494] width 77 height 27
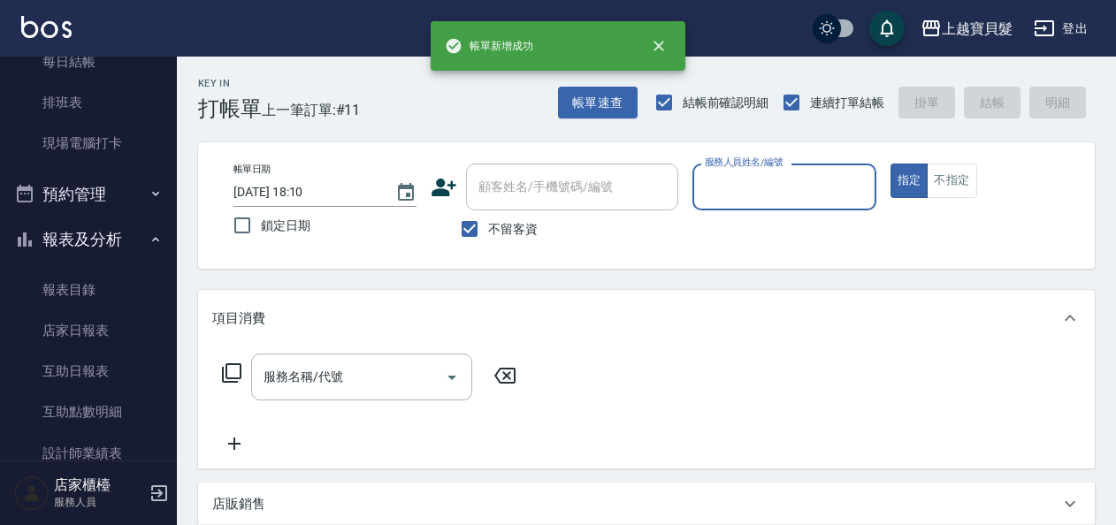
scroll to position [442, 0]
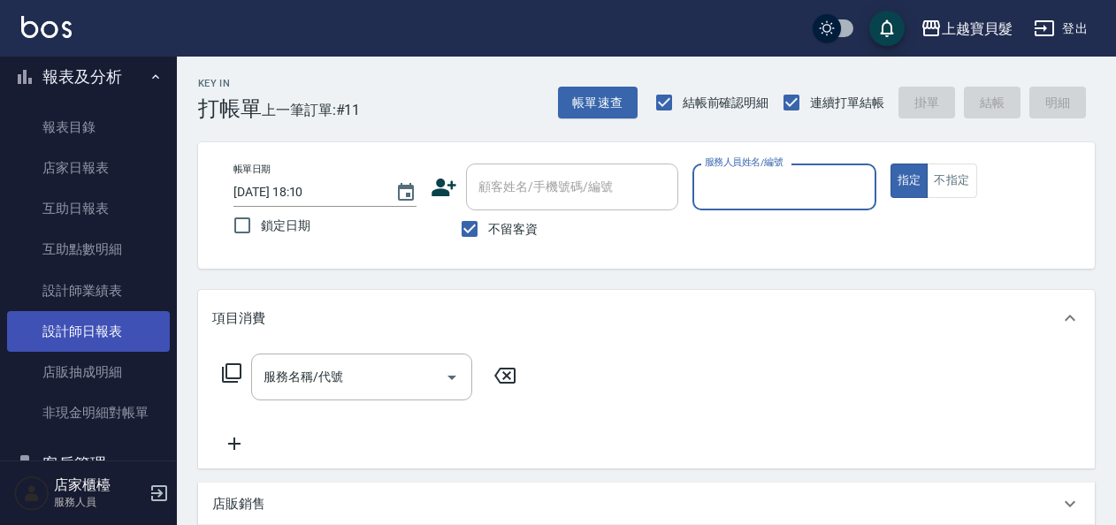
click at [72, 341] on link "設計師日報表" at bounding box center [88, 331] width 163 height 41
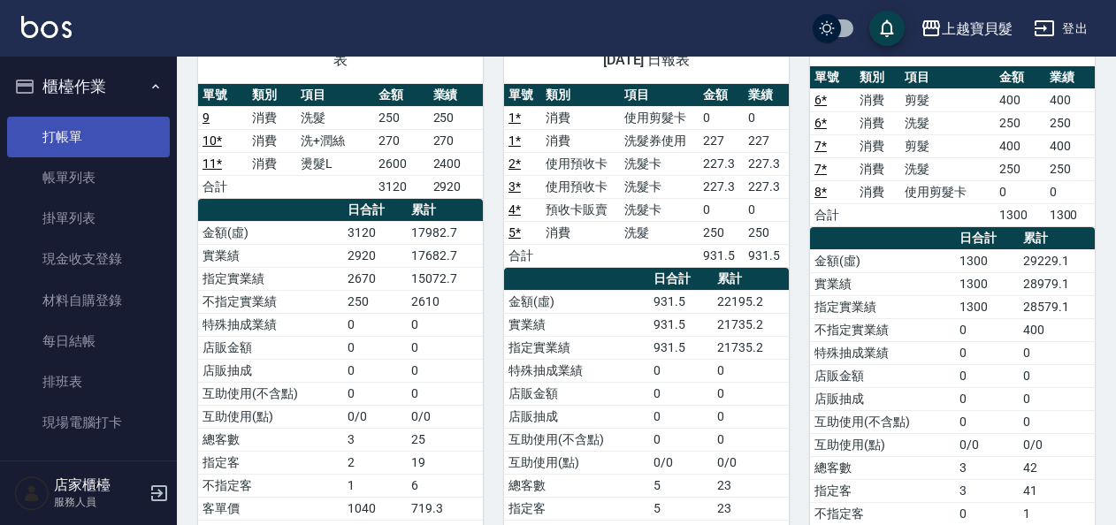
click at [55, 143] on link "打帳單" at bounding box center [88, 137] width 163 height 41
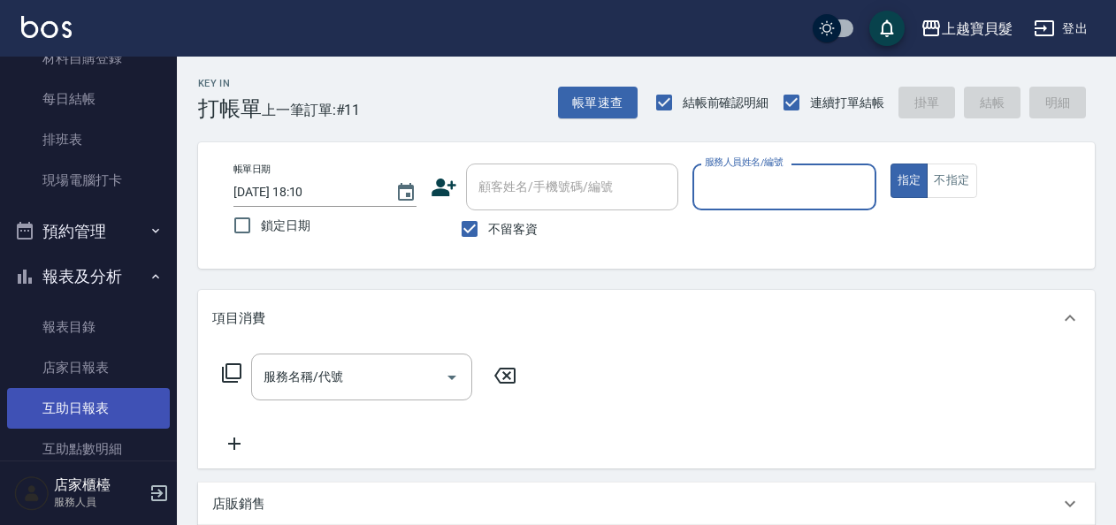
scroll to position [265, 0]
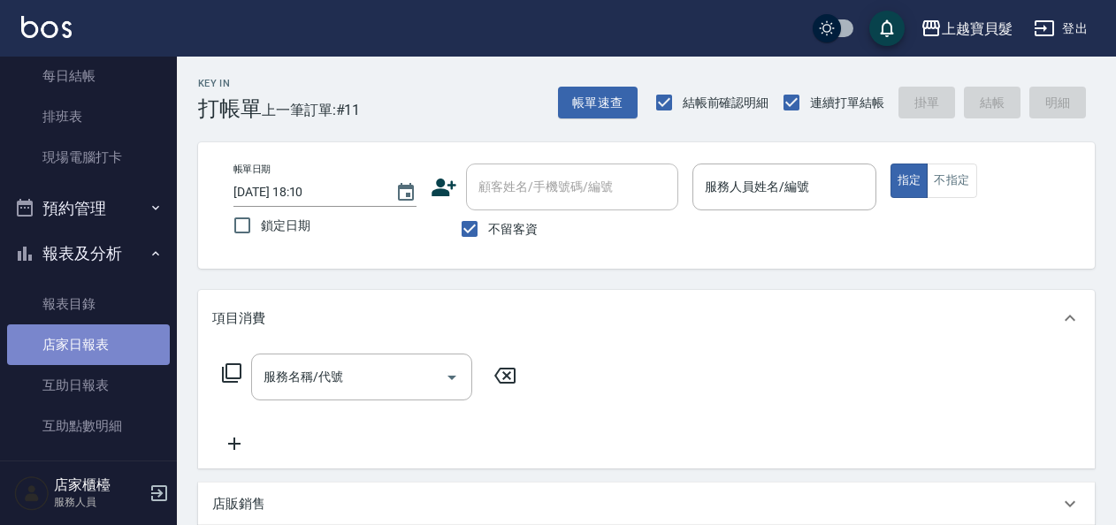
click at [94, 339] on link "店家日報表" at bounding box center [88, 344] width 163 height 41
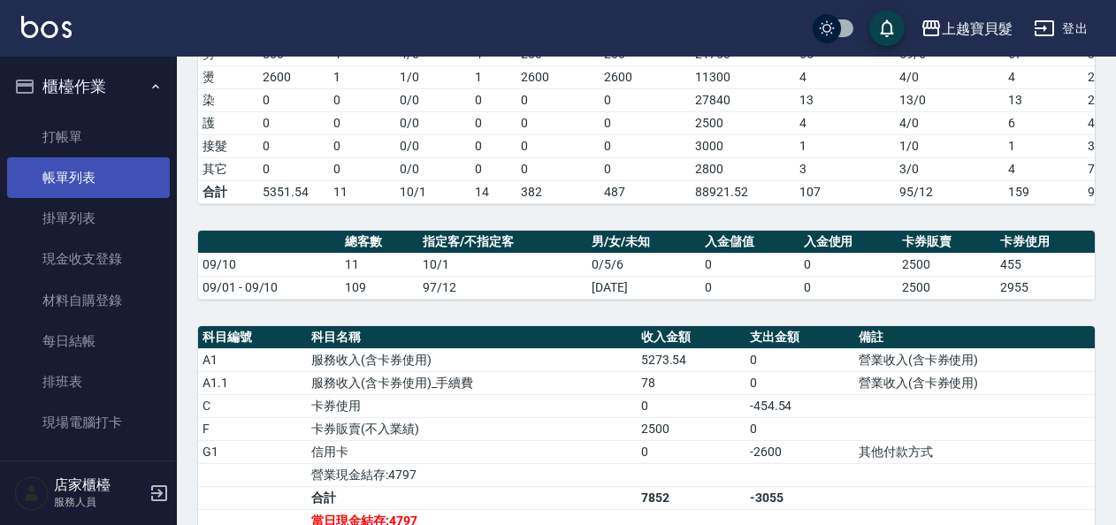
click at [120, 176] on link "帳單列表" at bounding box center [88, 177] width 163 height 41
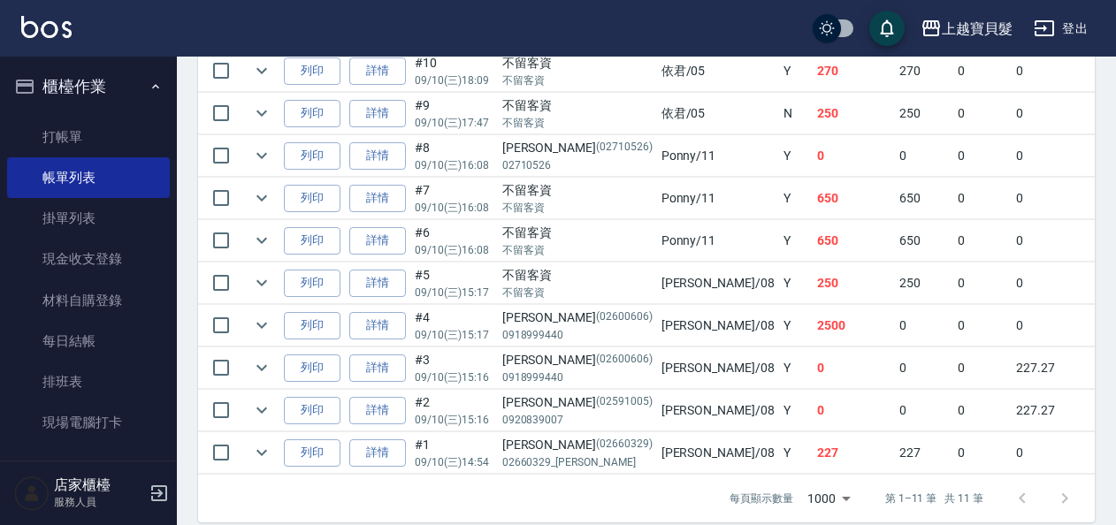
scroll to position [605, 0]
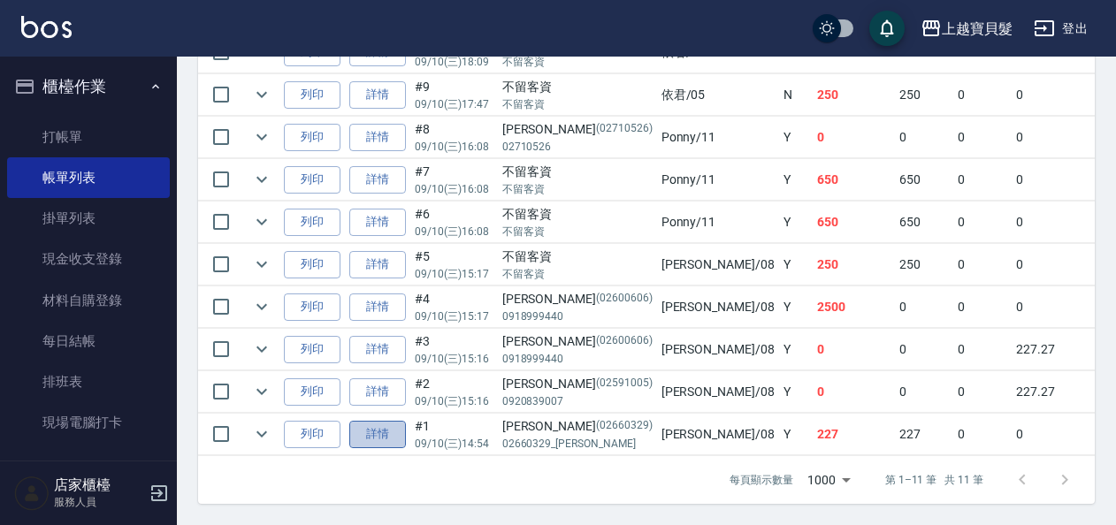
click at [392, 428] on link "詳情" at bounding box center [377, 434] width 57 height 27
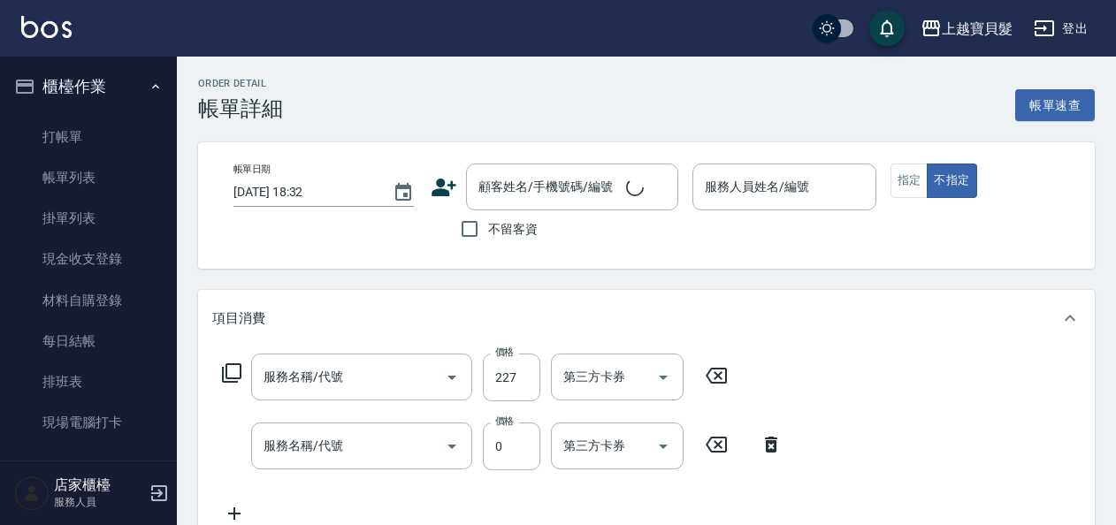
type input "[DATE] 14:54"
type input "[PERSON_NAME]-08"
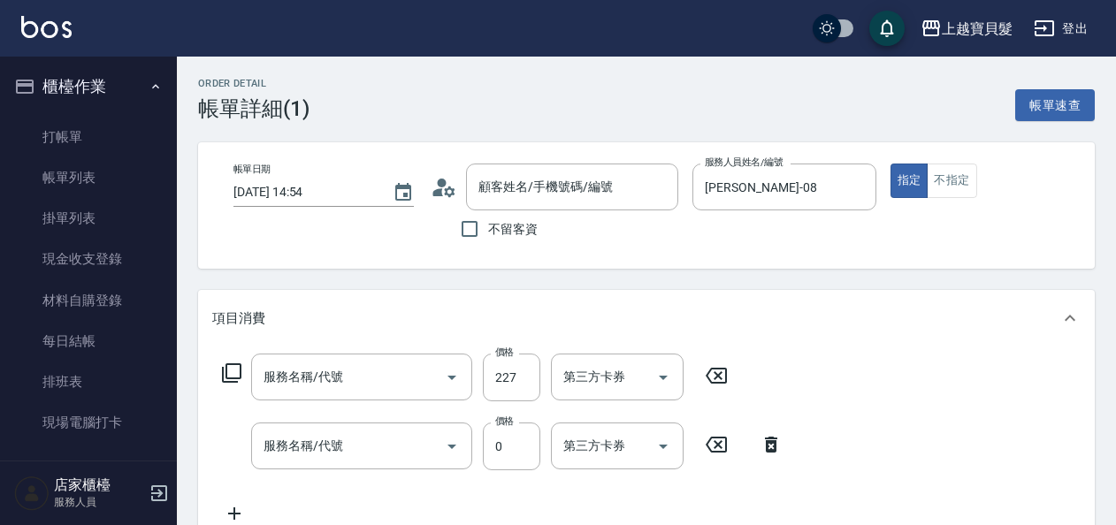
type input "洗髮券使用(110)"
type input "使用剪髮卡(208)"
type input "[PERSON_NAME]/02660329_[PERSON_NAME]/02660329"
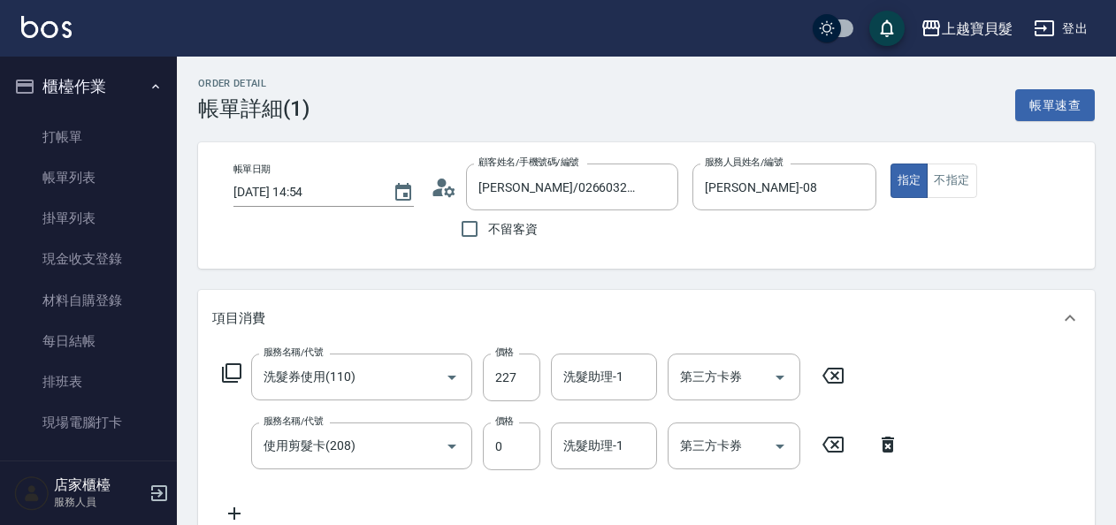
scroll to position [88, 0]
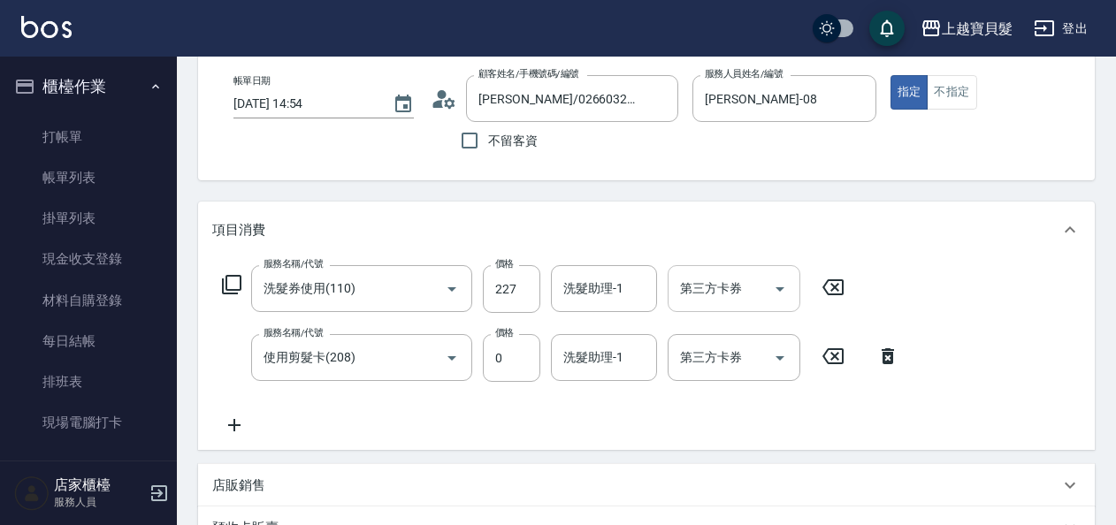
click at [773, 295] on icon "Open" at bounding box center [779, 288] width 21 height 21
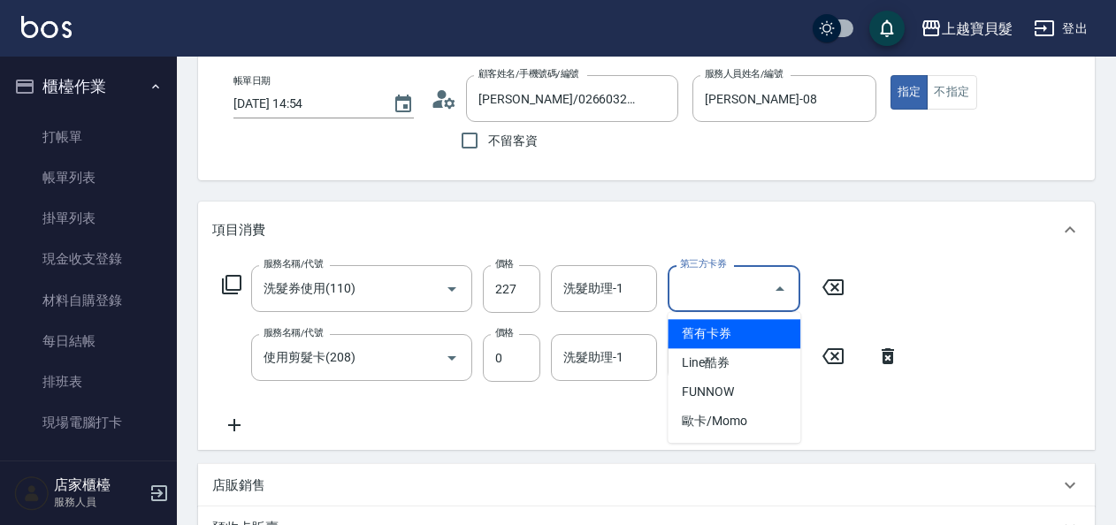
click at [758, 334] on span "舊有卡券" at bounding box center [733, 333] width 133 height 29
type input "舊有卡券"
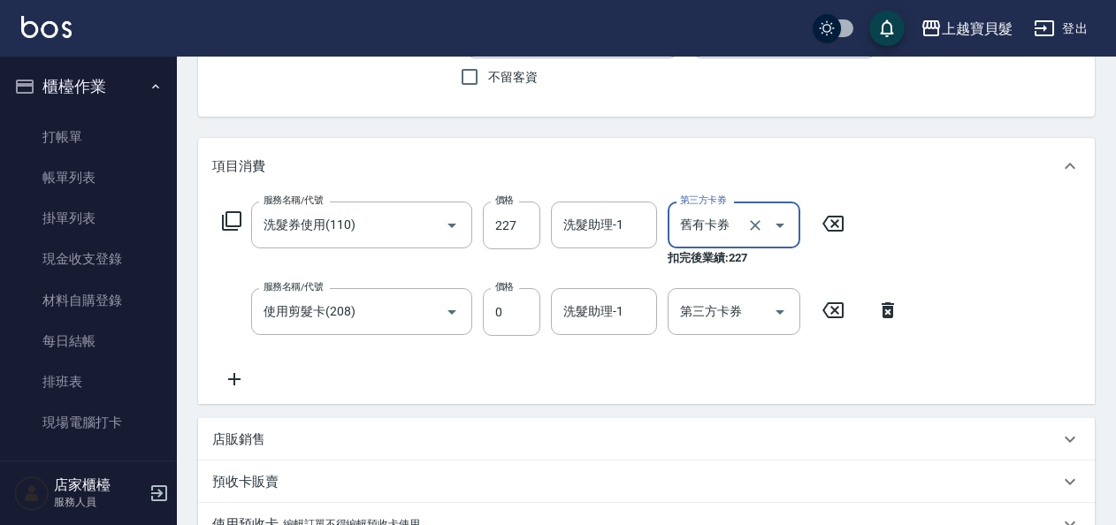
scroll to position [442, 0]
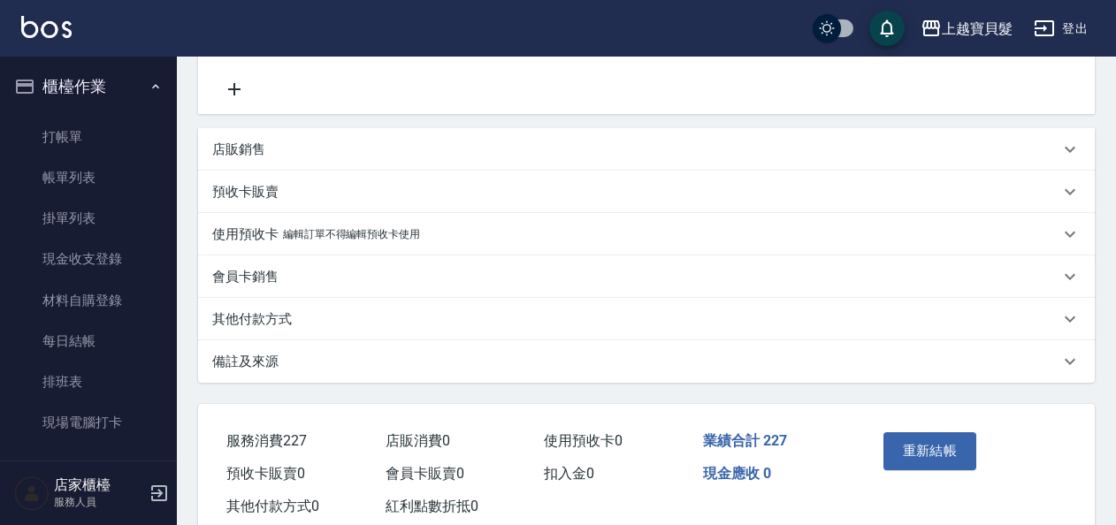
click at [956, 458] on button "重新結帳" at bounding box center [930, 450] width 94 height 37
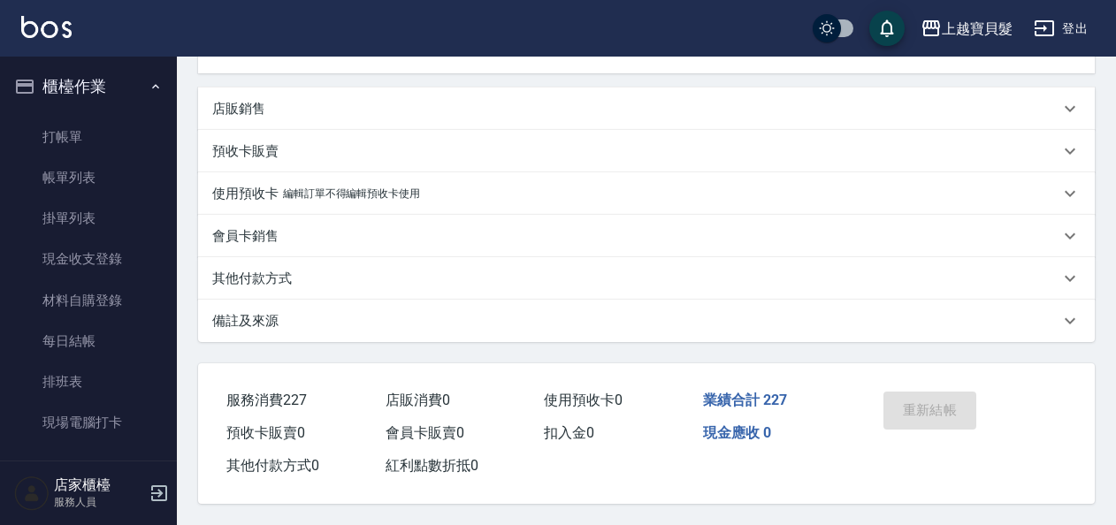
scroll to position [489, 0]
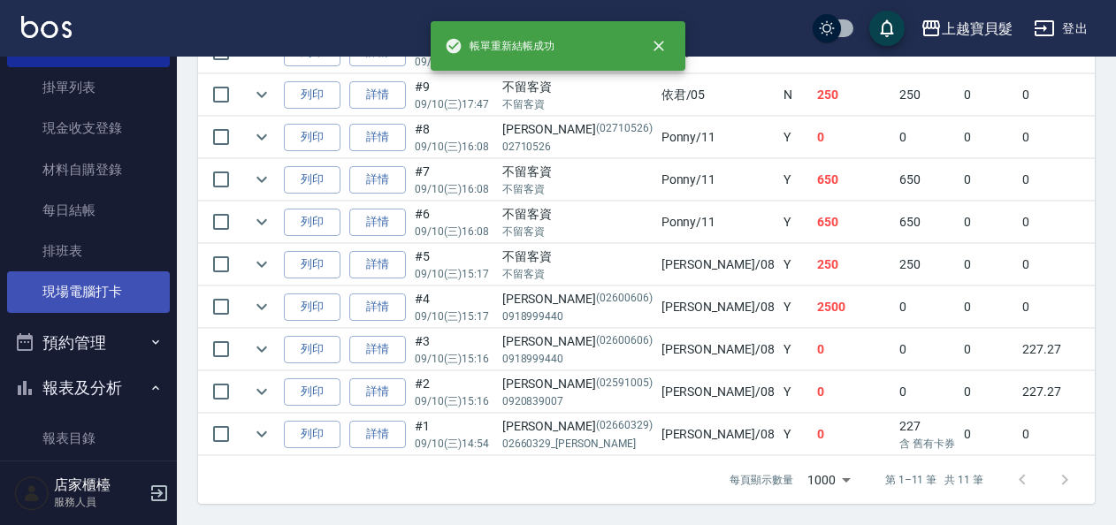
scroll to position [265, 0]
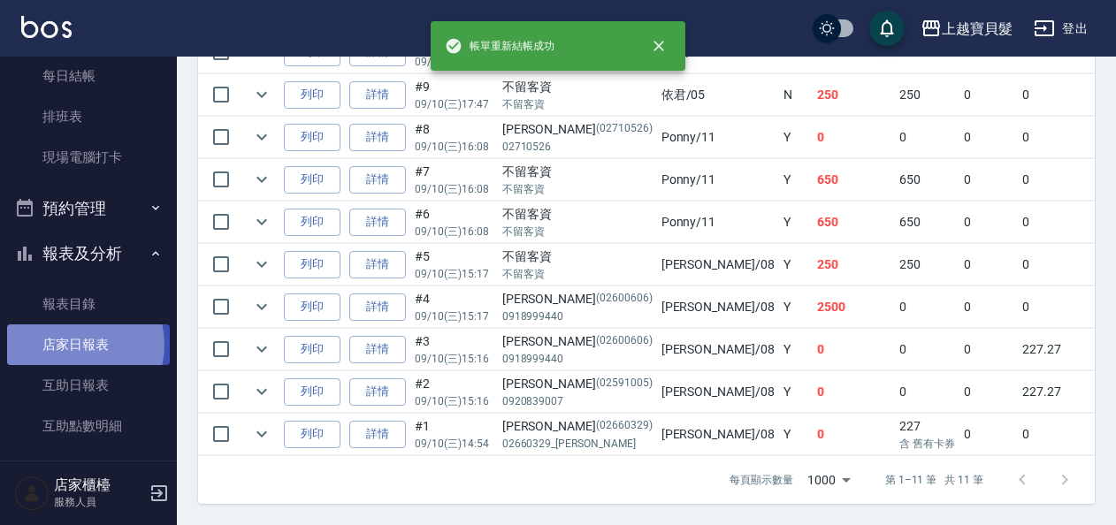
click at [76, 345] on link "店家日報表" at bounding box center [88, 344] width 163 height 41
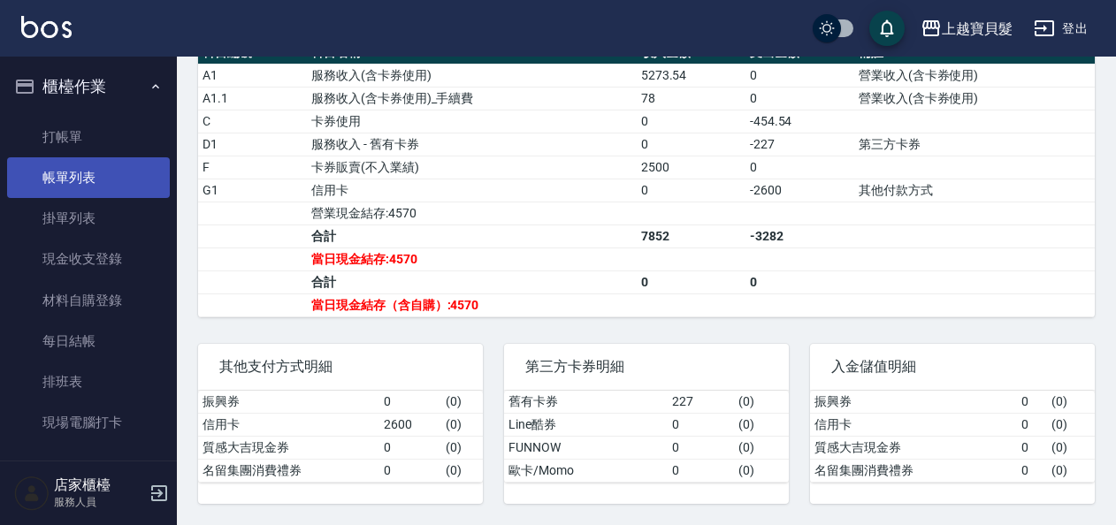
scroll to position [424, 0]
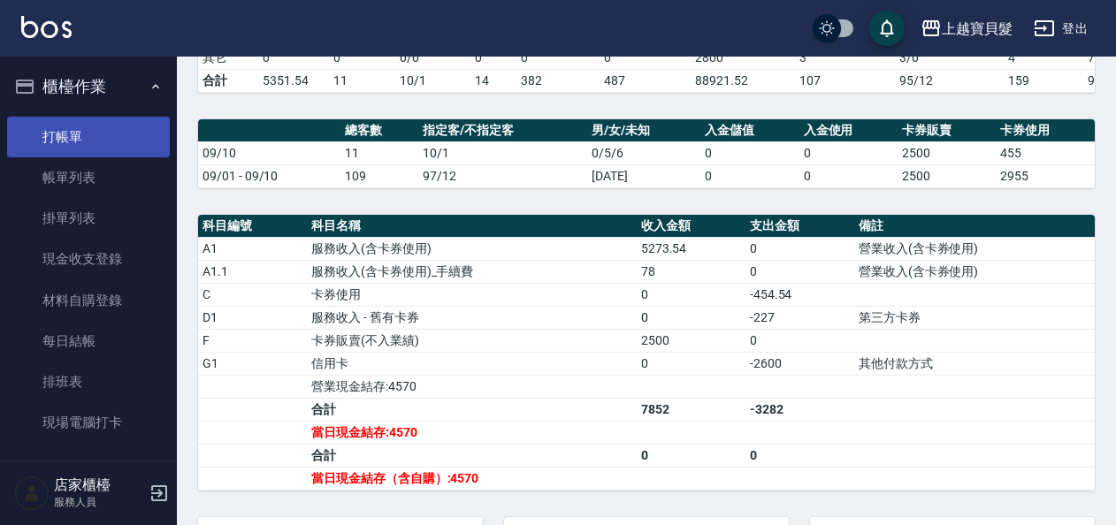
click at [65, 128] on link "打帳單" at bounding box center [88, 137] width 163 height 41
